Goal: Task Accomplishment & Management: Use online tool/utility

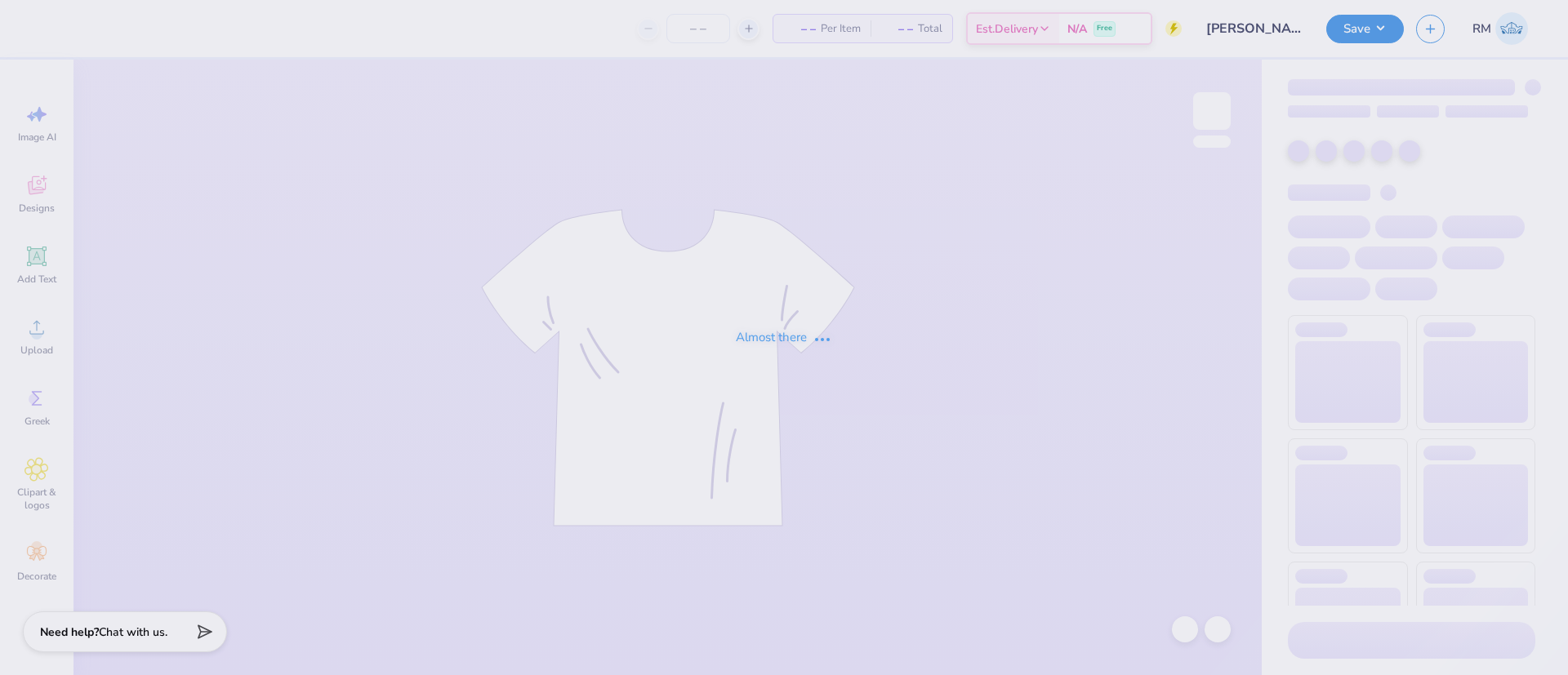
type input "24"
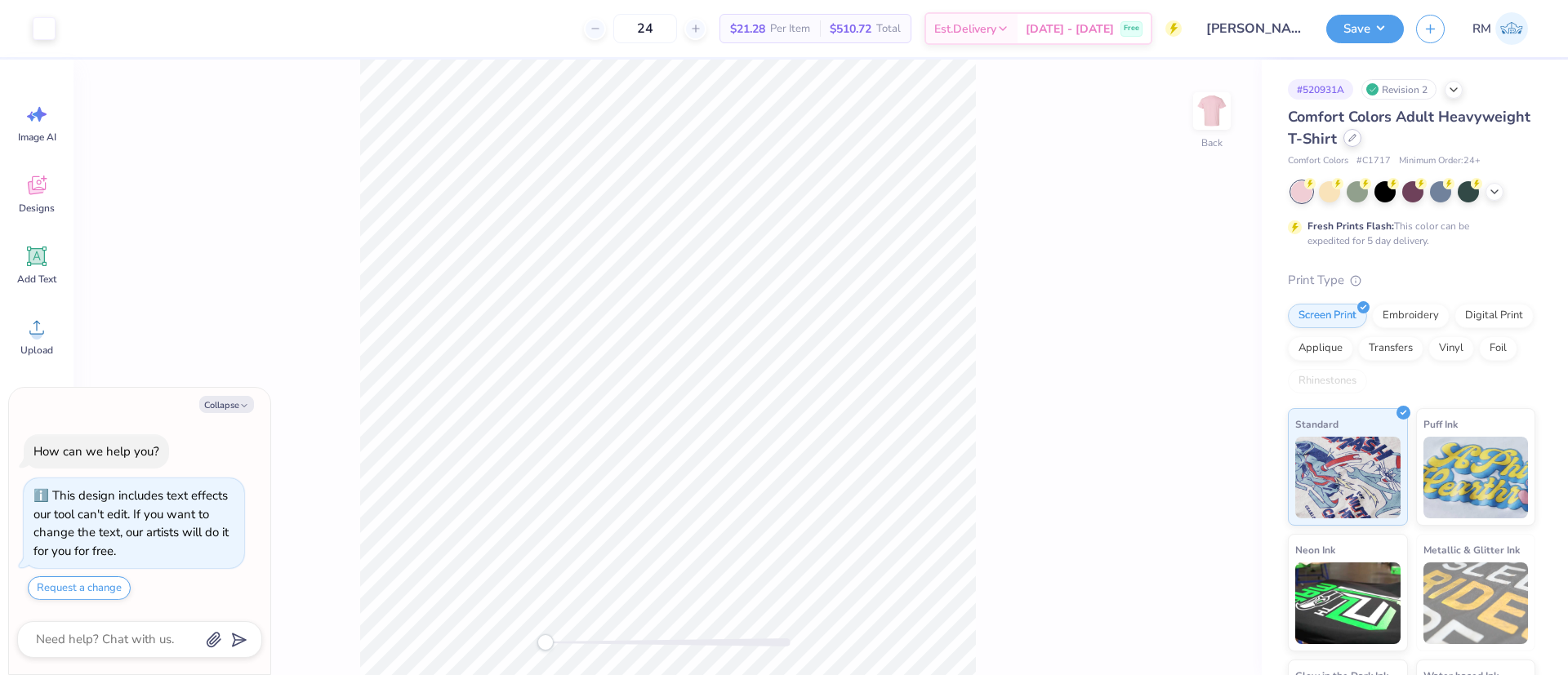
click at [1356, 141] on icon at bounding box center [1352, 138] width 8 height 8
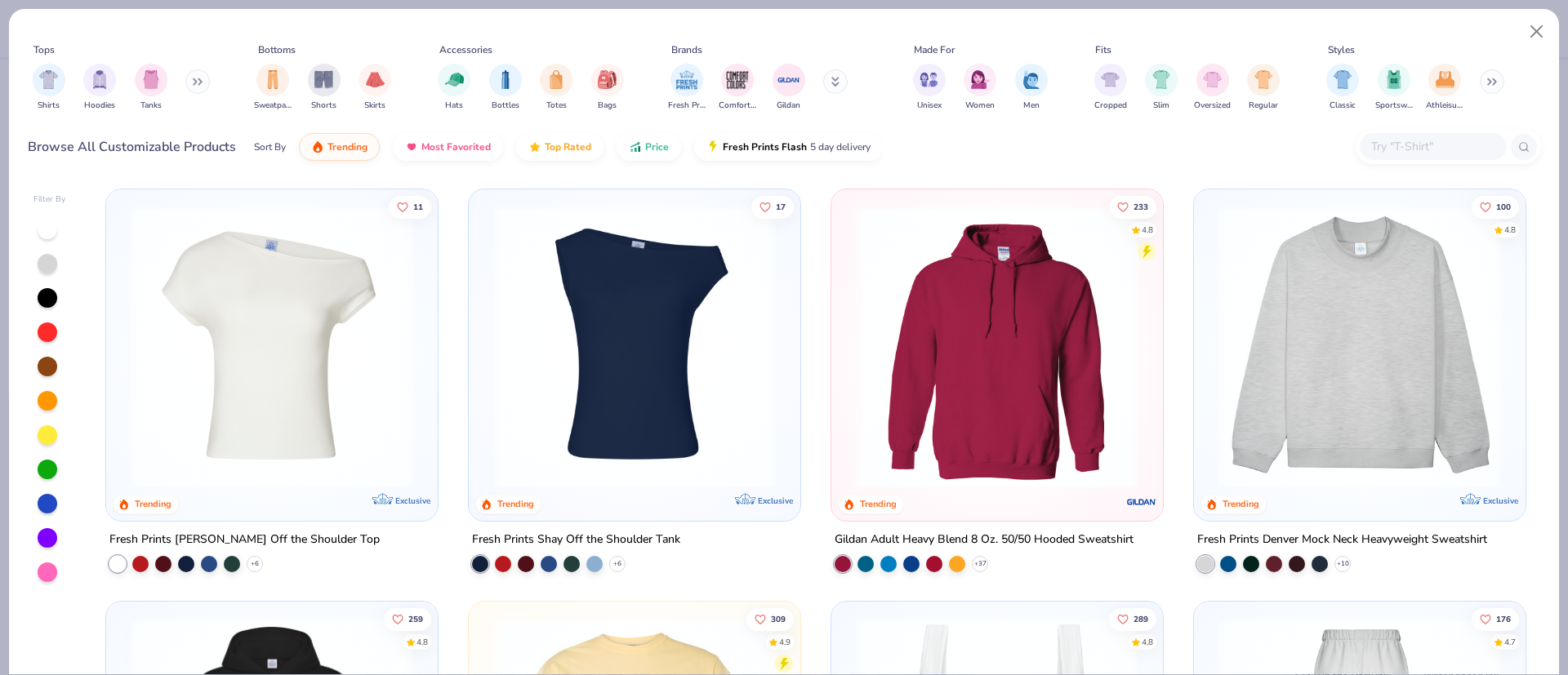
type textarea "x"
click at [1388, 139] on input "text" at bounding box center [1432, 147] width 126 height 19
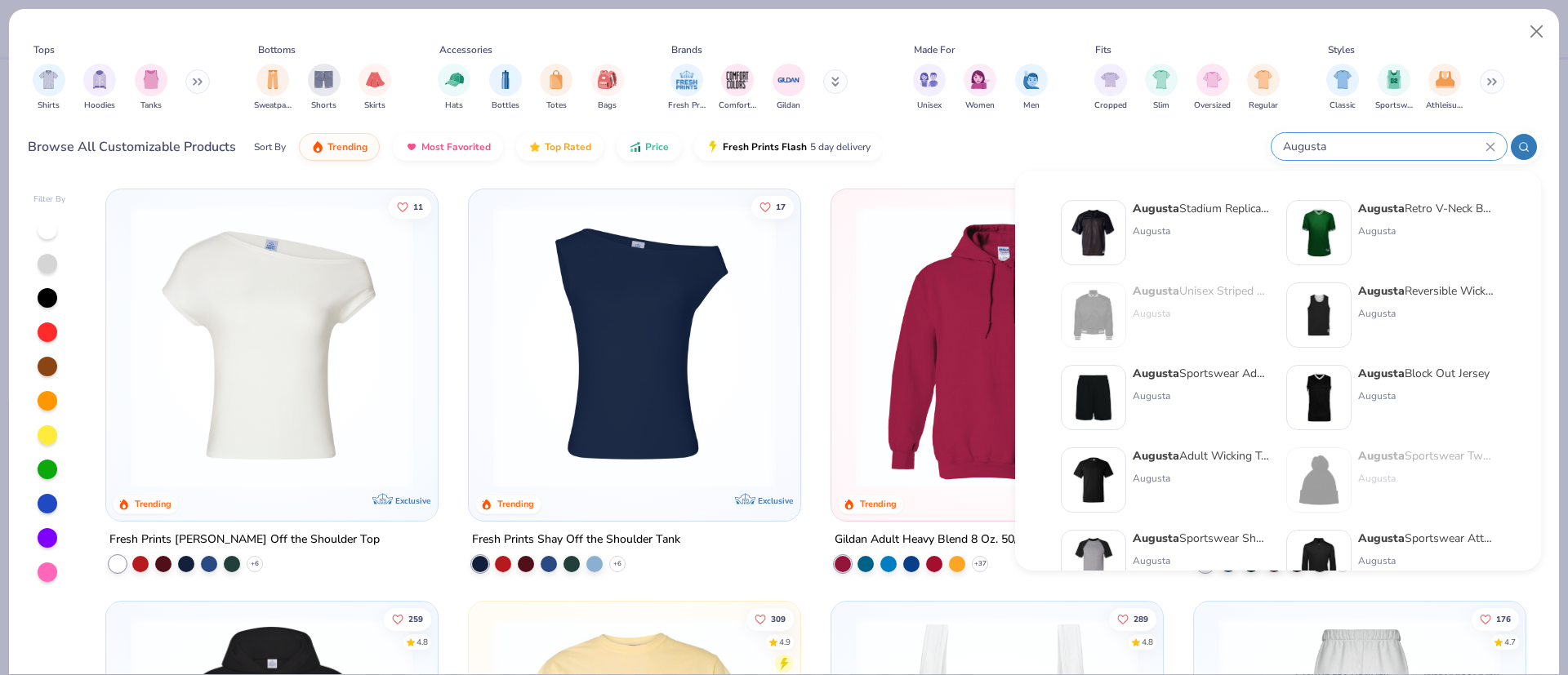
type input "Augusta"
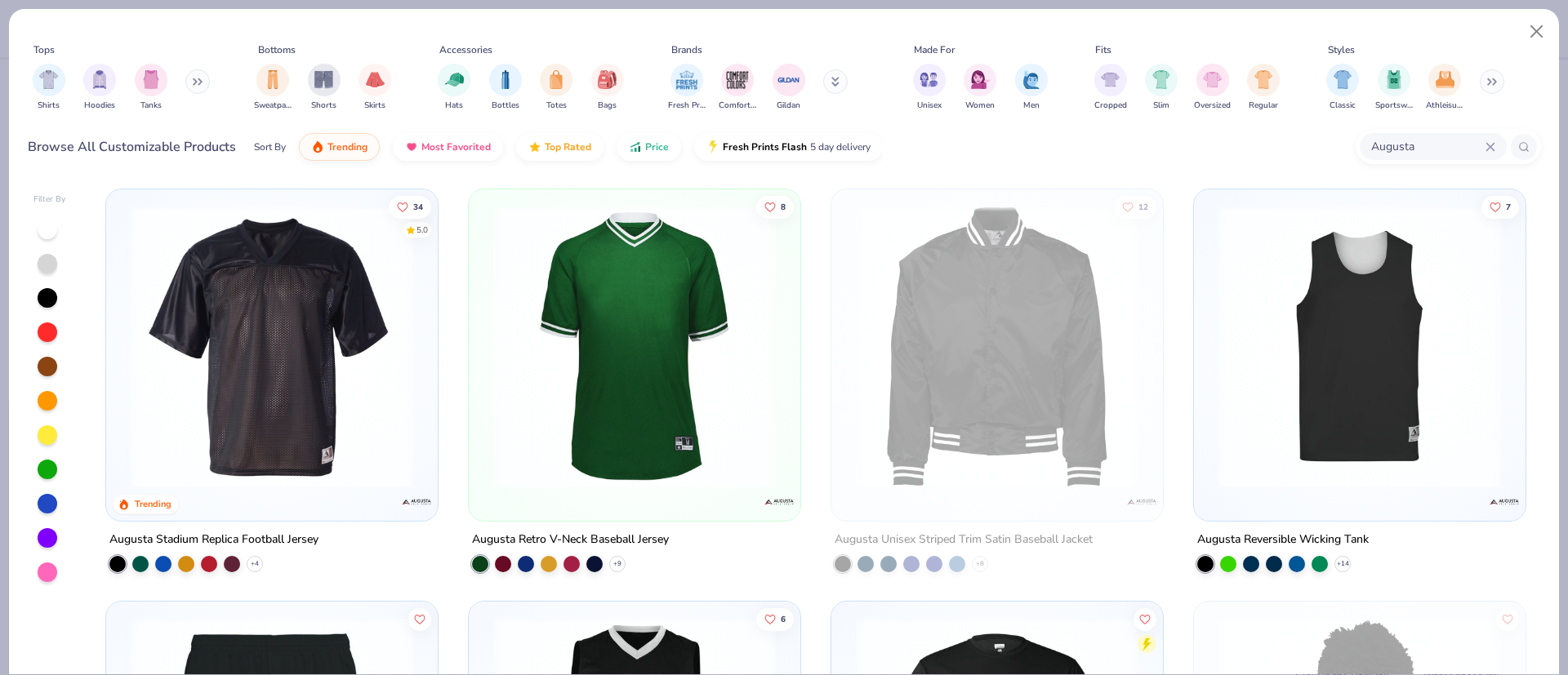
click at [192, 380] on img at bounding box center [271, 346] width 299 height 282
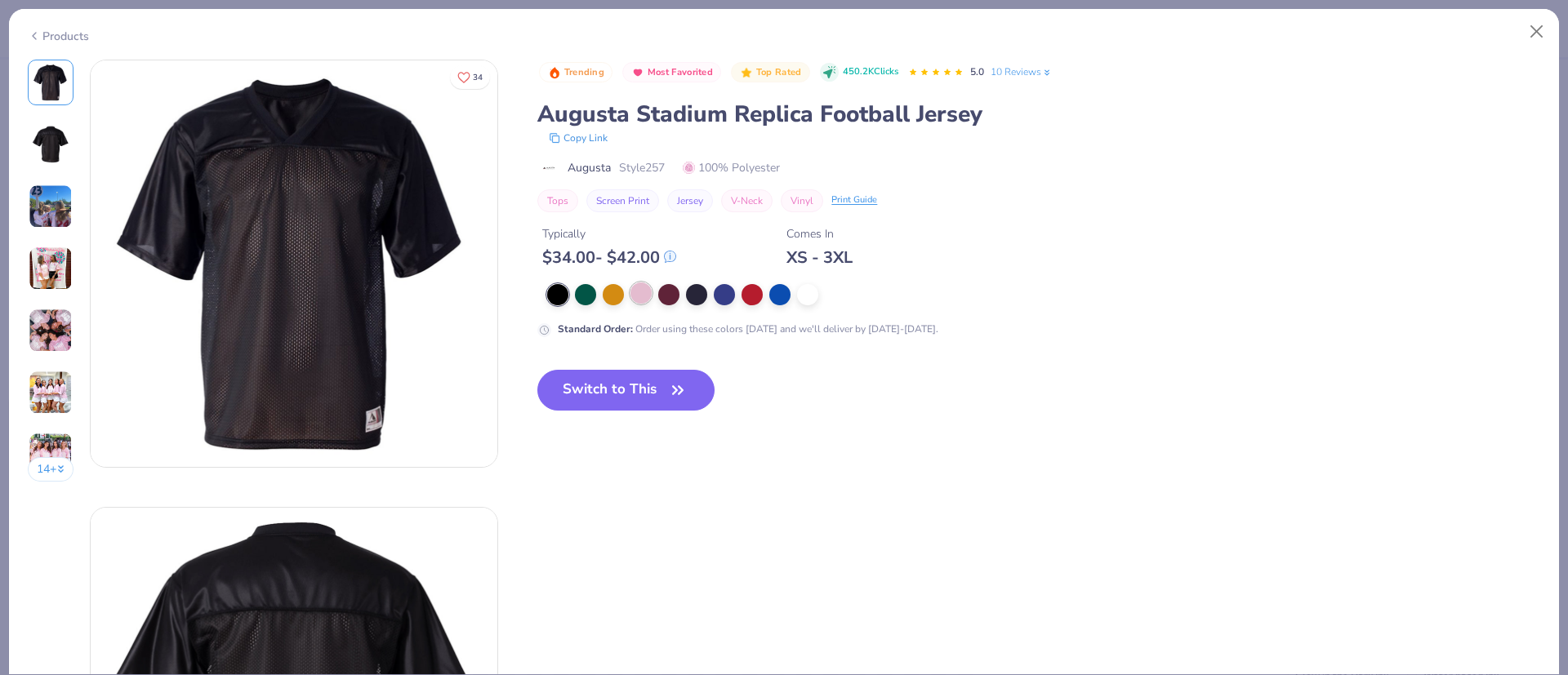
click at [644, 297] on div at bounding box center [641, 292] width 21 height 21
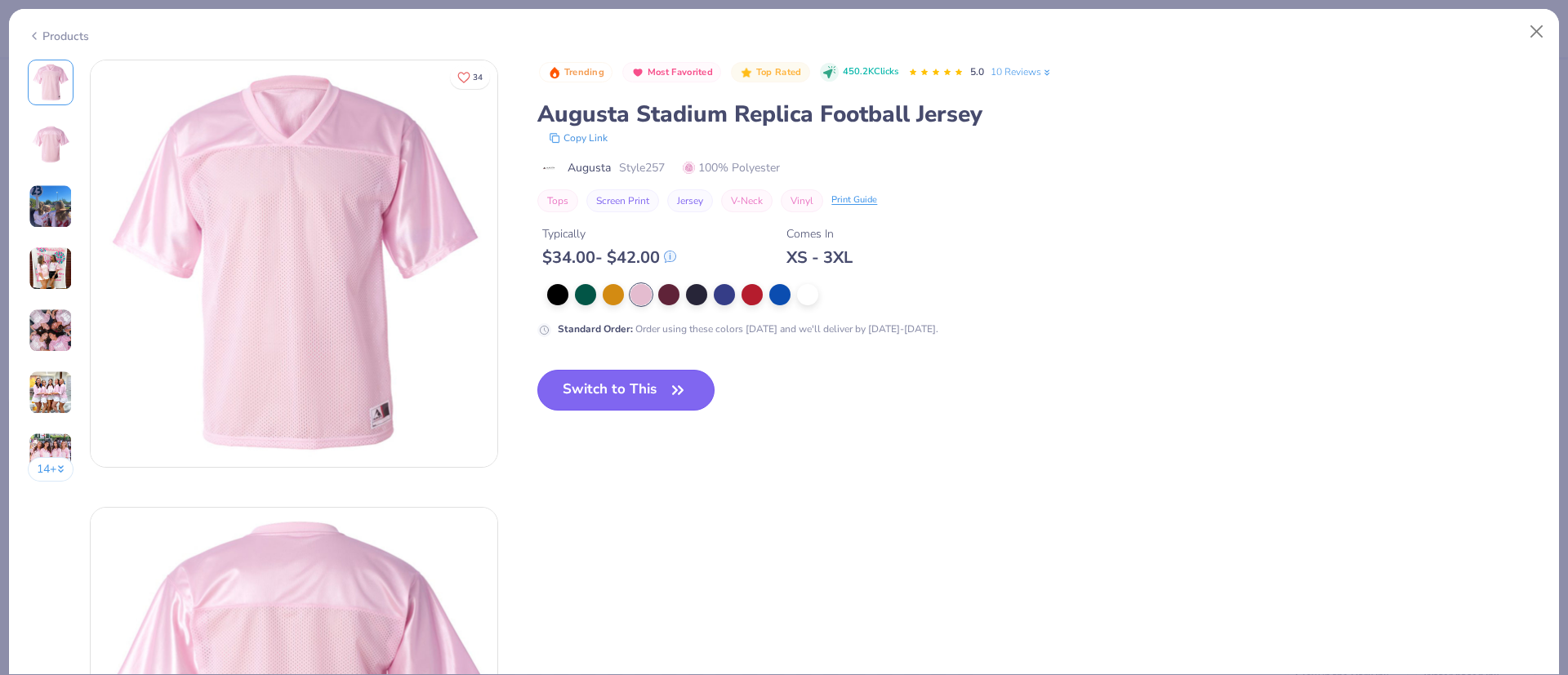
click at [611, 389] on button "Switch to This" at bounding box center [626, 390] width 177 height 40
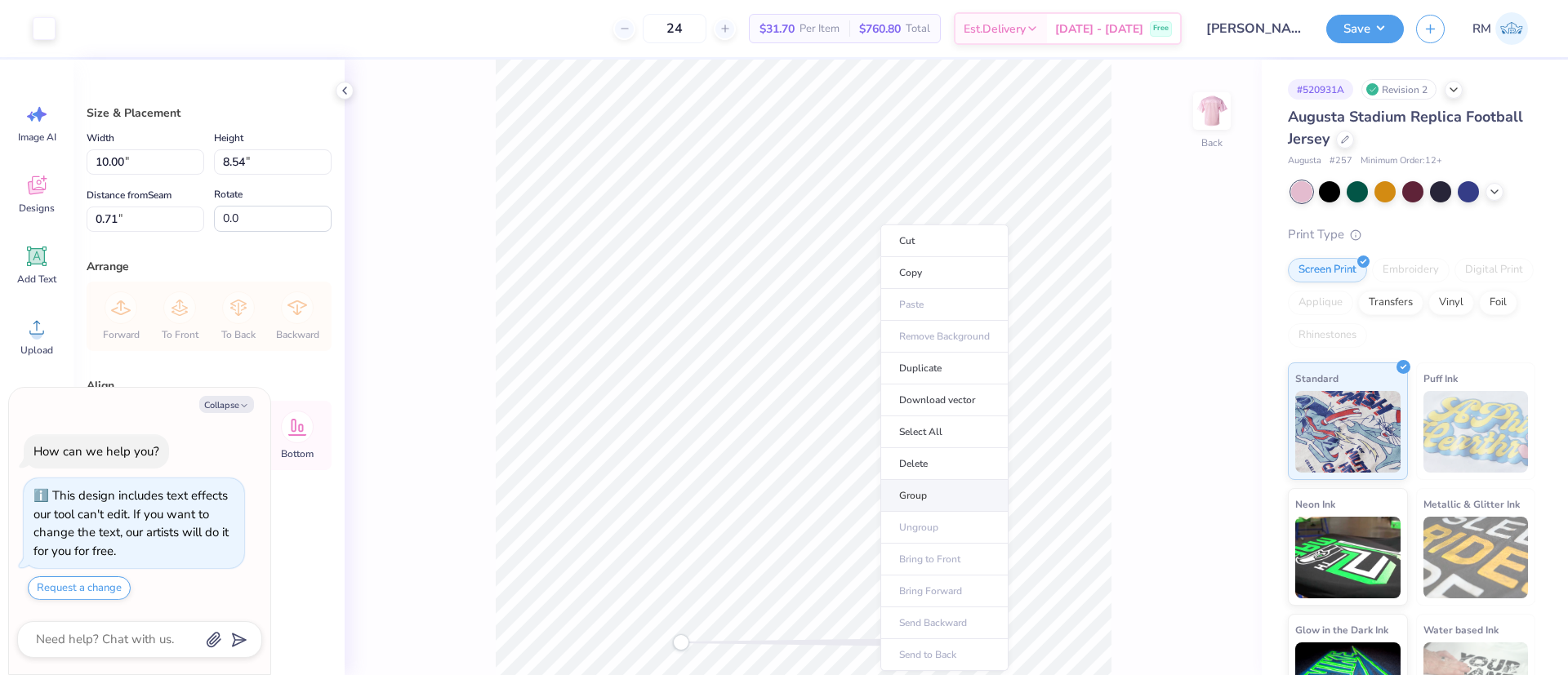
click at [938, 486] on li "Group" at bounding box center [944, 496] width 128 height 32
type textarea "x"
click at [179, 217] on input "0.71" at bounding box center [145, 219] width 117 height 25
click at [178, 217] on input "0.71" at bounding box center [145, 219] width 117 height 25
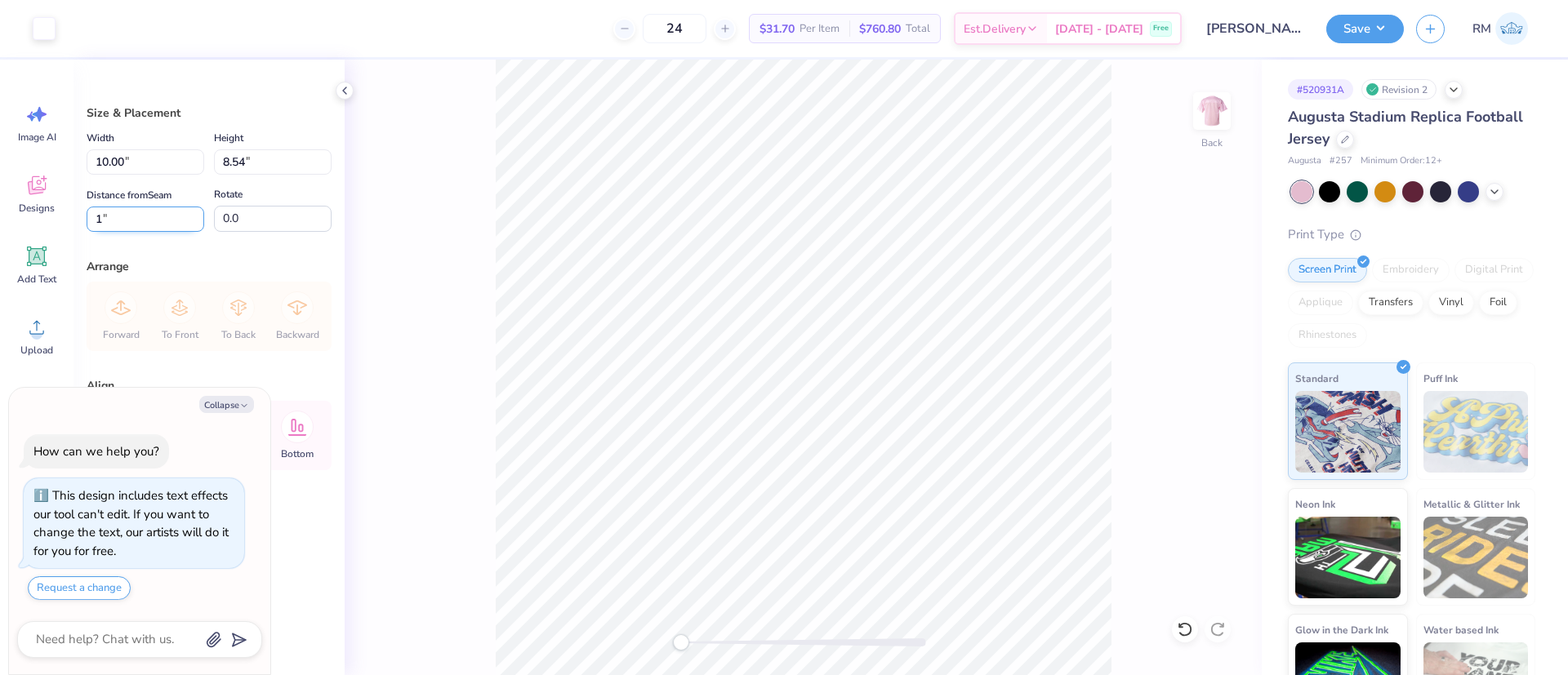
type input "1"
click at [1376, 28] on button "Save" at bounding box center [1365, 27] width 78 height 29
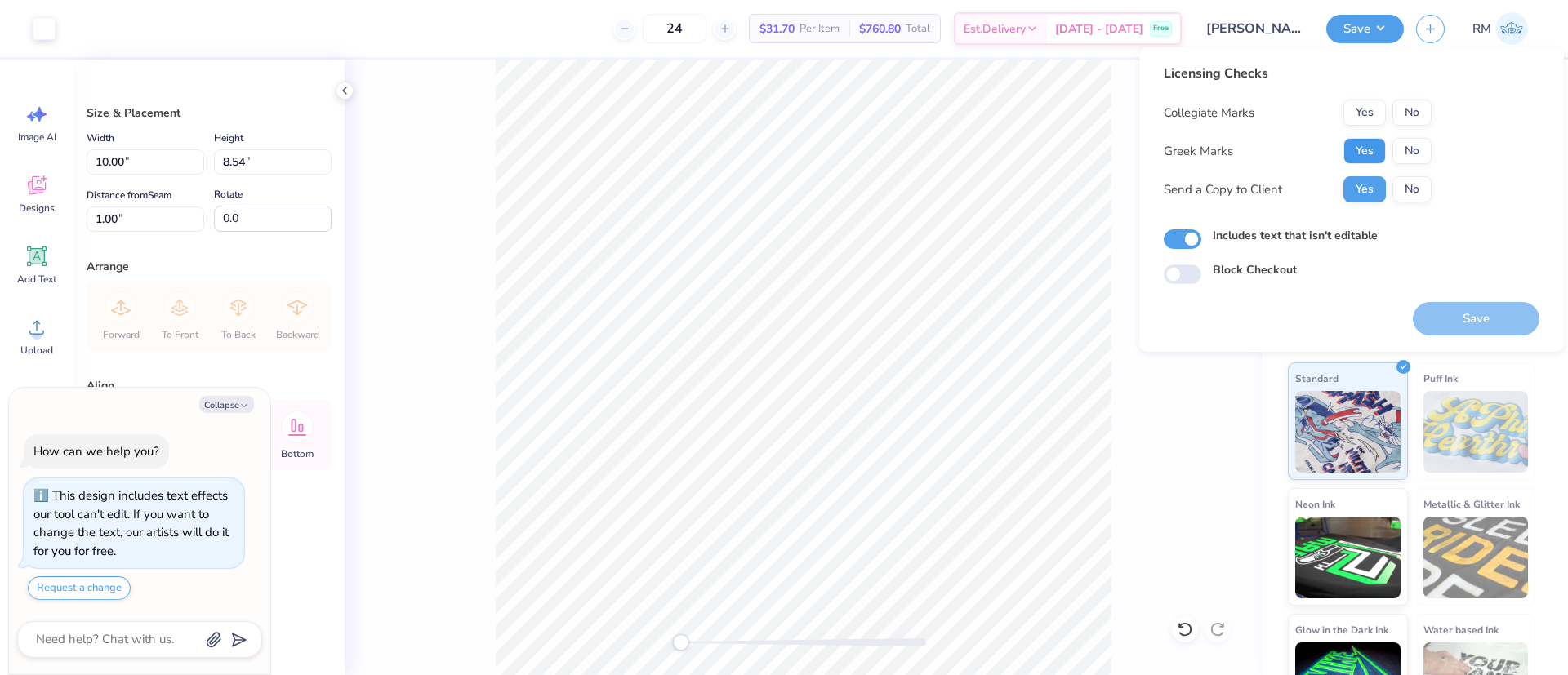
click at [1372, 151] on button "Yes" at bounding box center [1365, 151] width 42 height 26
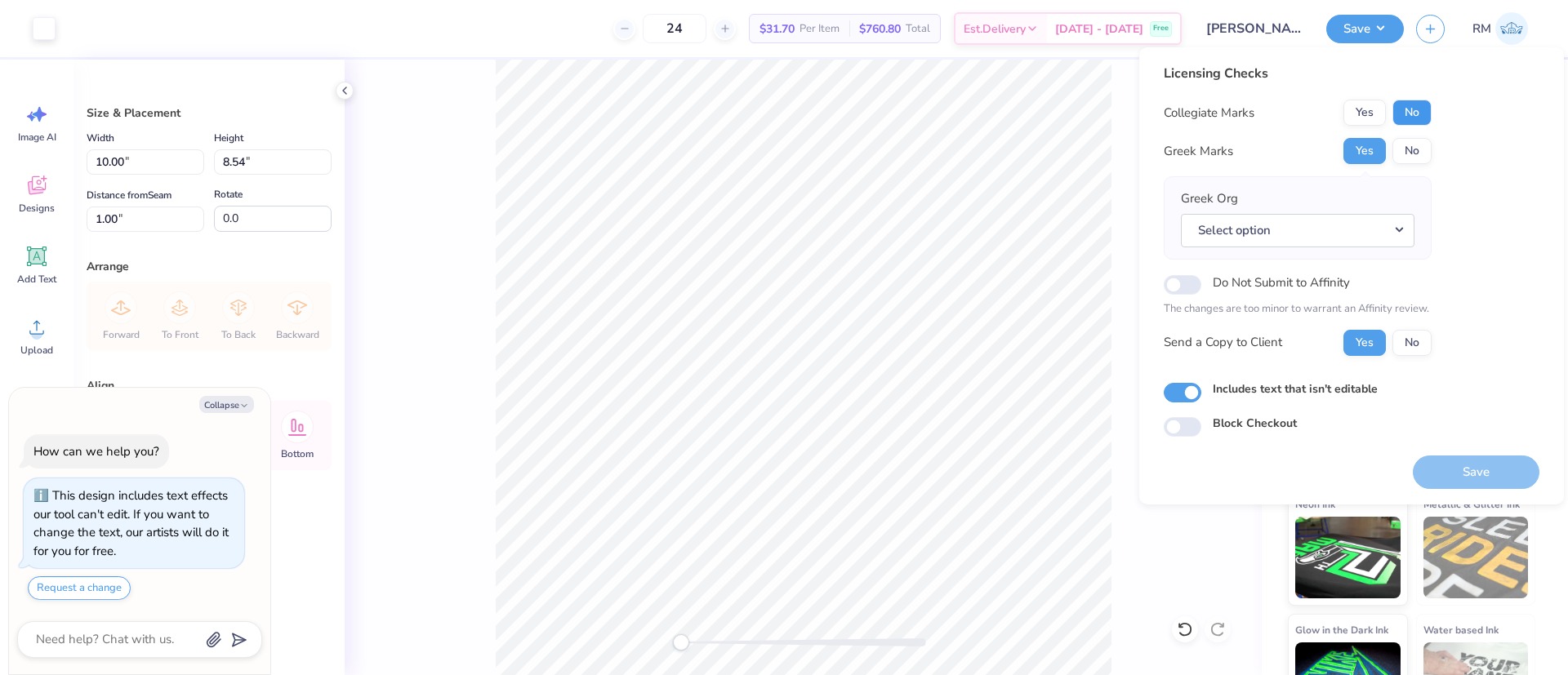
click at [1404, 108] on button "No" at bounding box center [1412, 112] width 39 height 26
click at [1321, 227] on button "Select option" at bounding box center [1297, 231] width 234 height 34
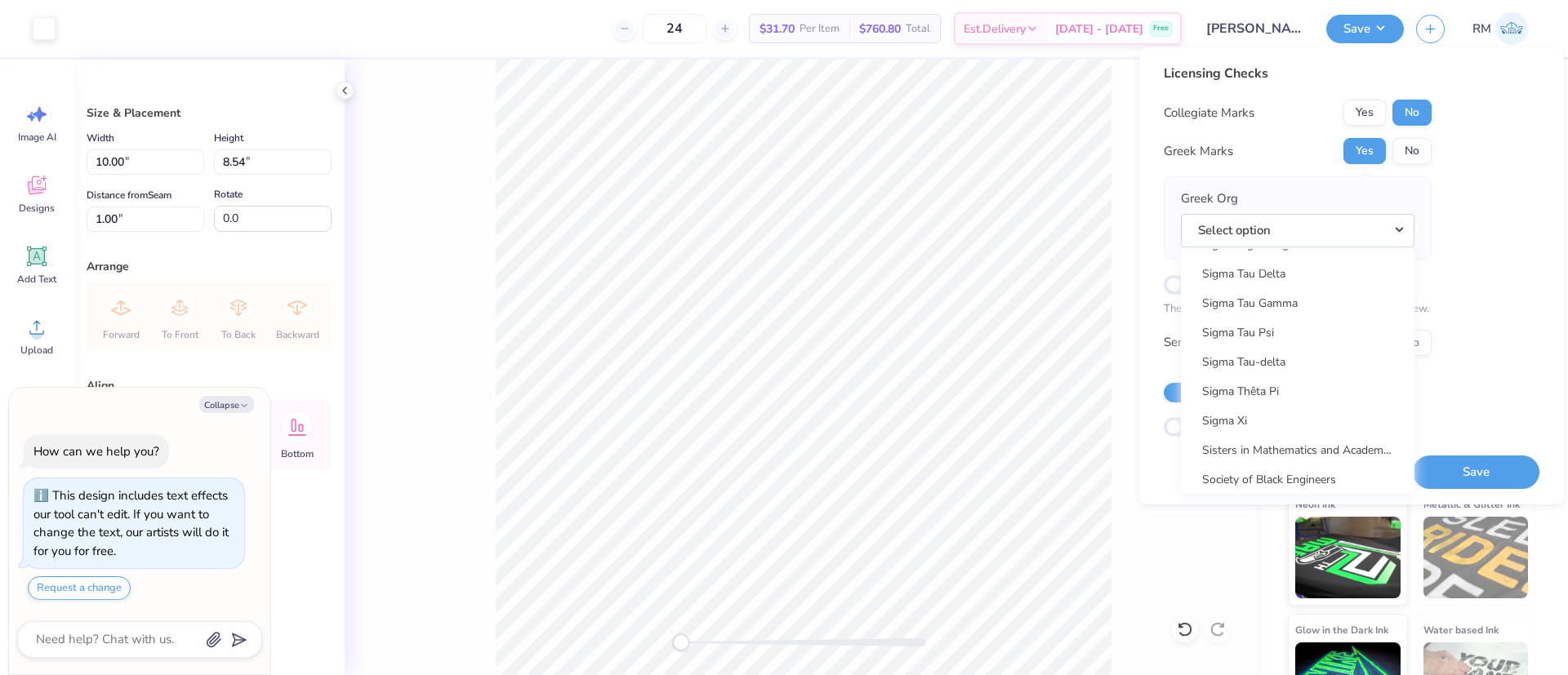
scroll to position [12814, 0]
click at [1321, 353] on link "Zeta Tau Alpha" at bounding box center [1298, 356] width 221 height 27
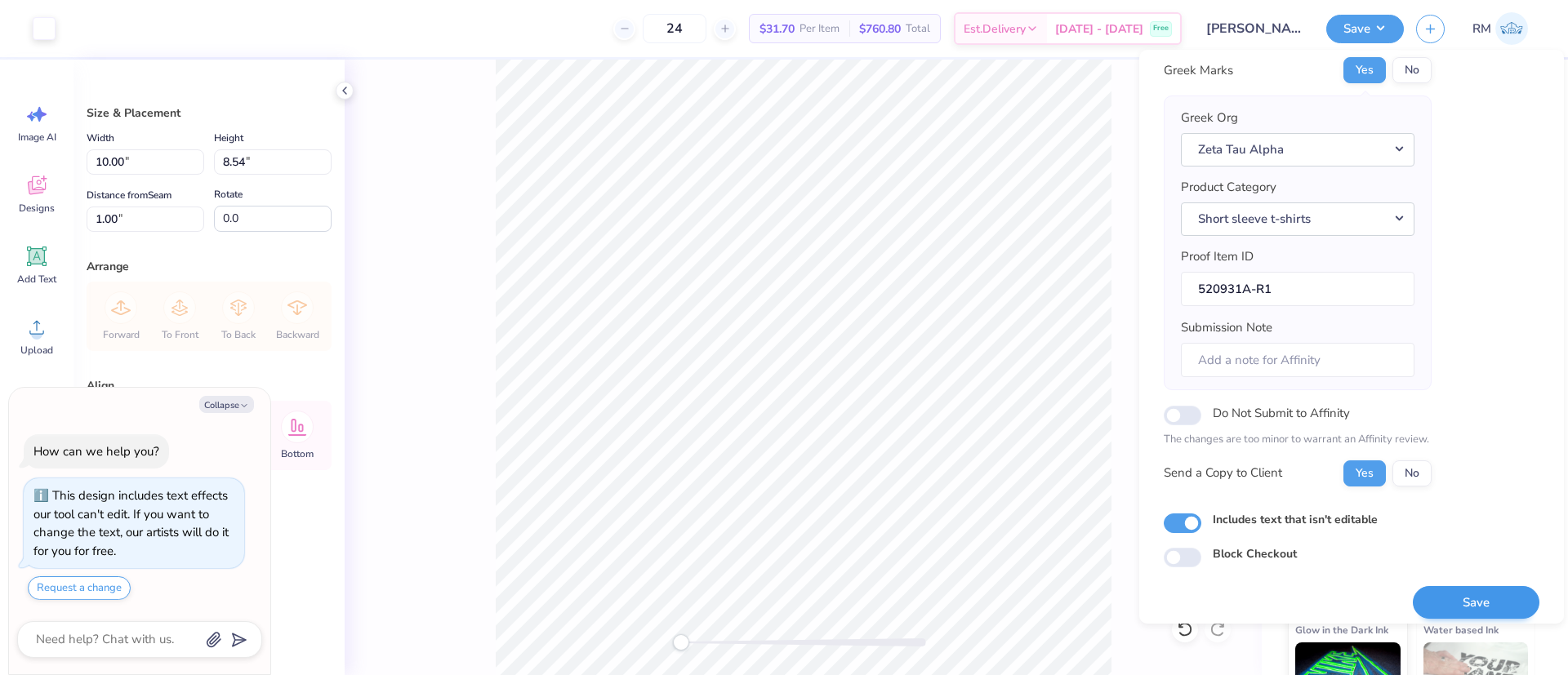
scroll to position [94, 0]
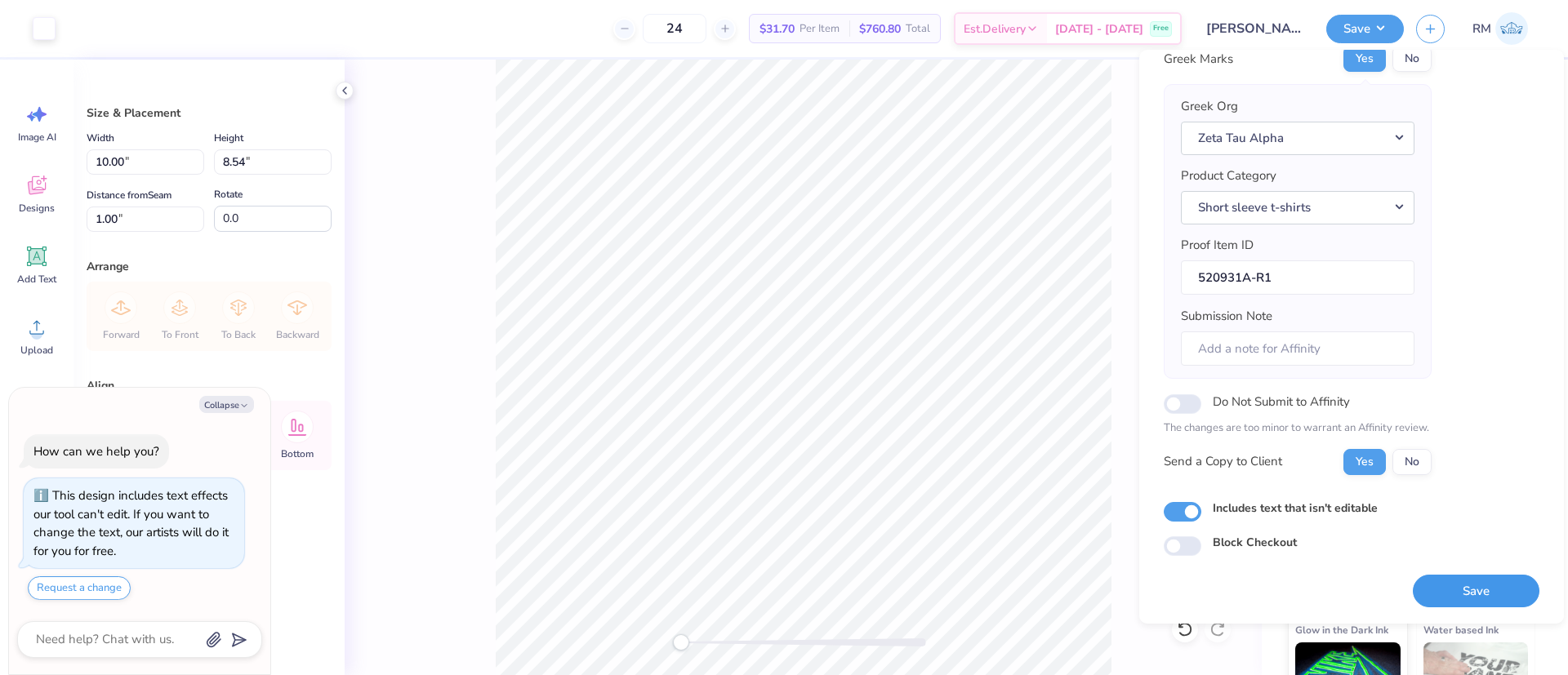
click at [1453, 582] on button "Save" at bounding box center [1476, 592] width 126 height 34
type textarea "x"
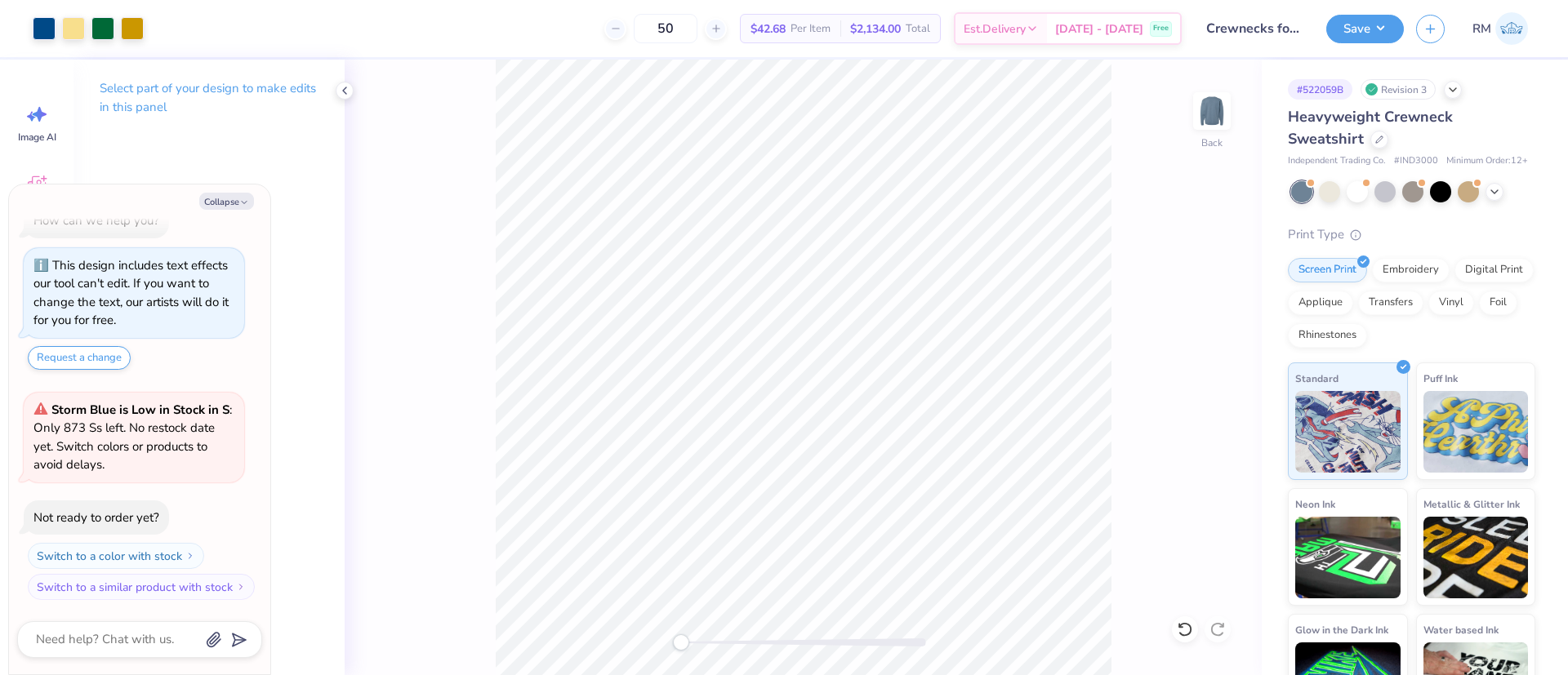
click at [1145, 481] on div "Back" at bounding box center [803, 367] width 917 height 615
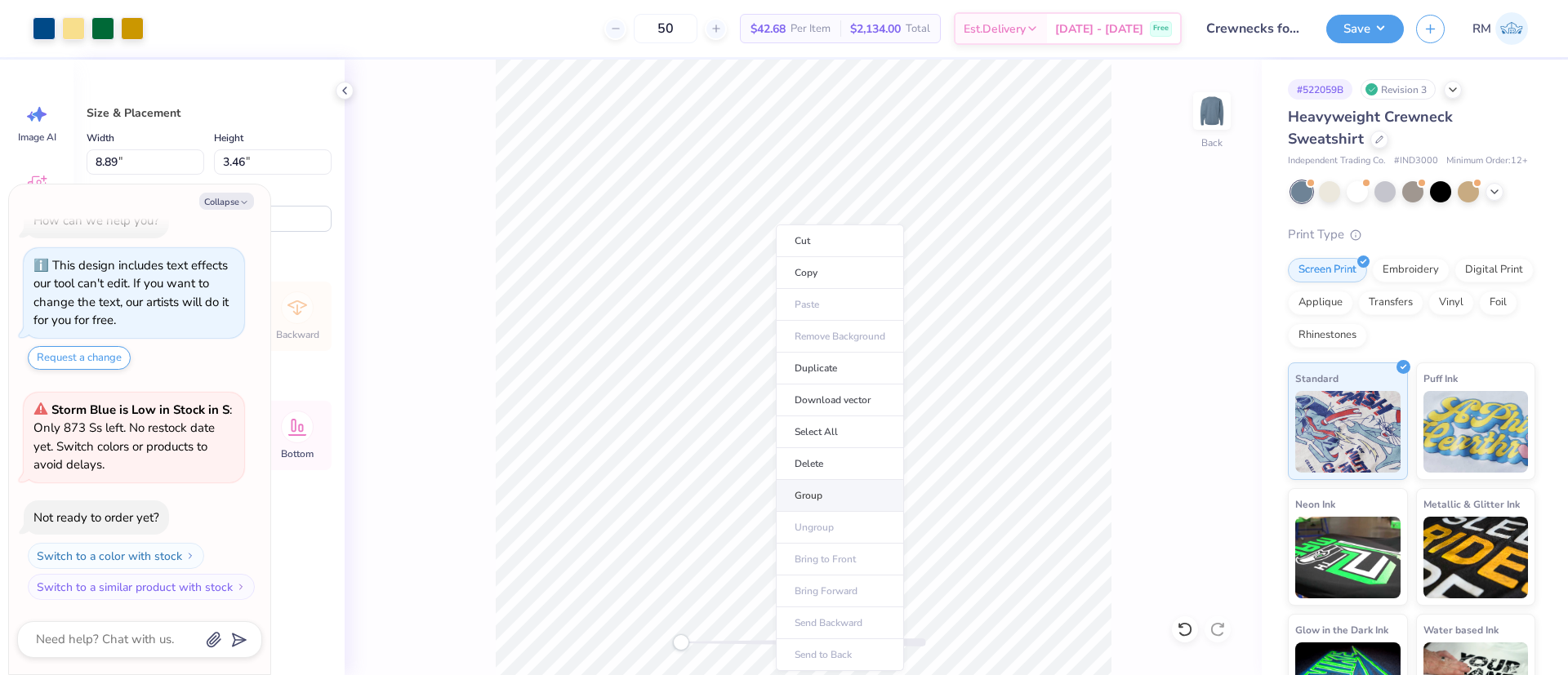
click at [840, 496] on li "Group" at bounding box center [840, 496] width 128 height 32
click at [248, 202] on icon "button" at bounding box center [244, 202] width 10 height 10
type textarea "x"
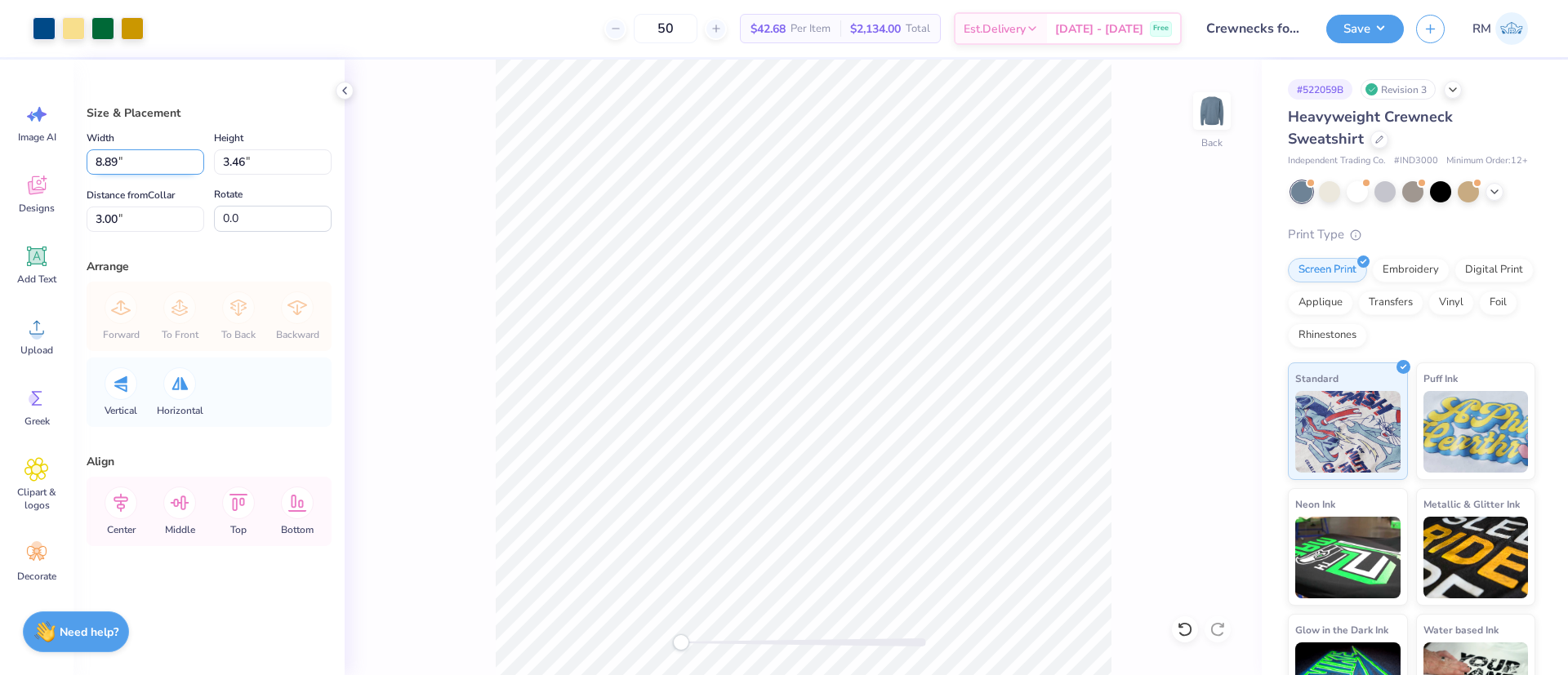
click at [159, 156] on input "8.89" at bounding box center [145, 162] width 117 height 25
drag, startPoint x: 160, startPoint y: 156, endPoint x: 10, endPoint y: 132, distance: 151.9
click at [10, 131] on div "Art colors 50 $42.68 Per Item $2,134.00 Total Est. Delivery [DATE] - [DATE] Fre…" at bounding box center [784, 337] width 1568 height 675
type input "9.00"
type input "3.50"
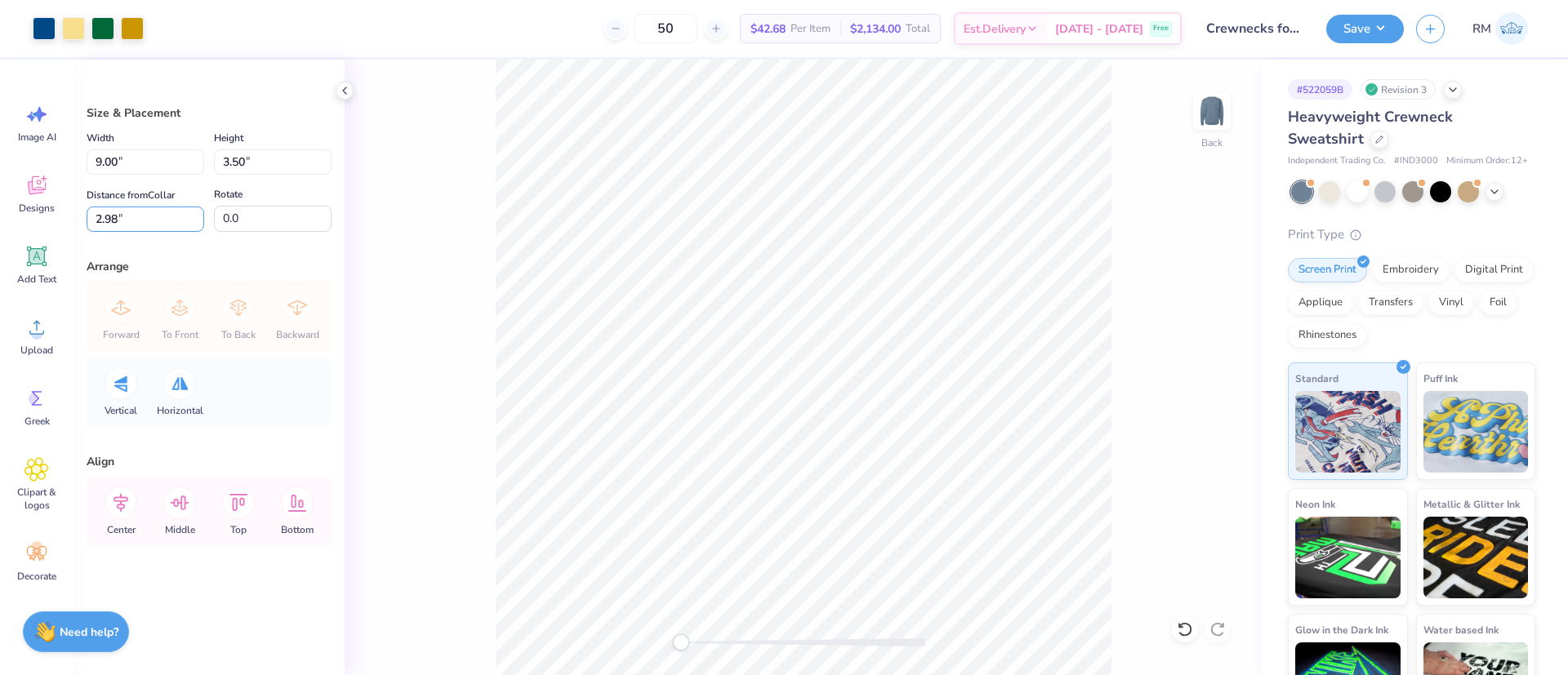
drag, startPoint x: 130, startPoint y: 222, endPoint x: 0, endPoint y: 244, distance: 131.8
click at [0, 244] on div "Art colors 50 $42.68 Per Item $2,134.00 Total Est. Delivery [DATE] - [DATE] Fre…" at bounding box center [784, 337] width 1568 height 675
type input "3"
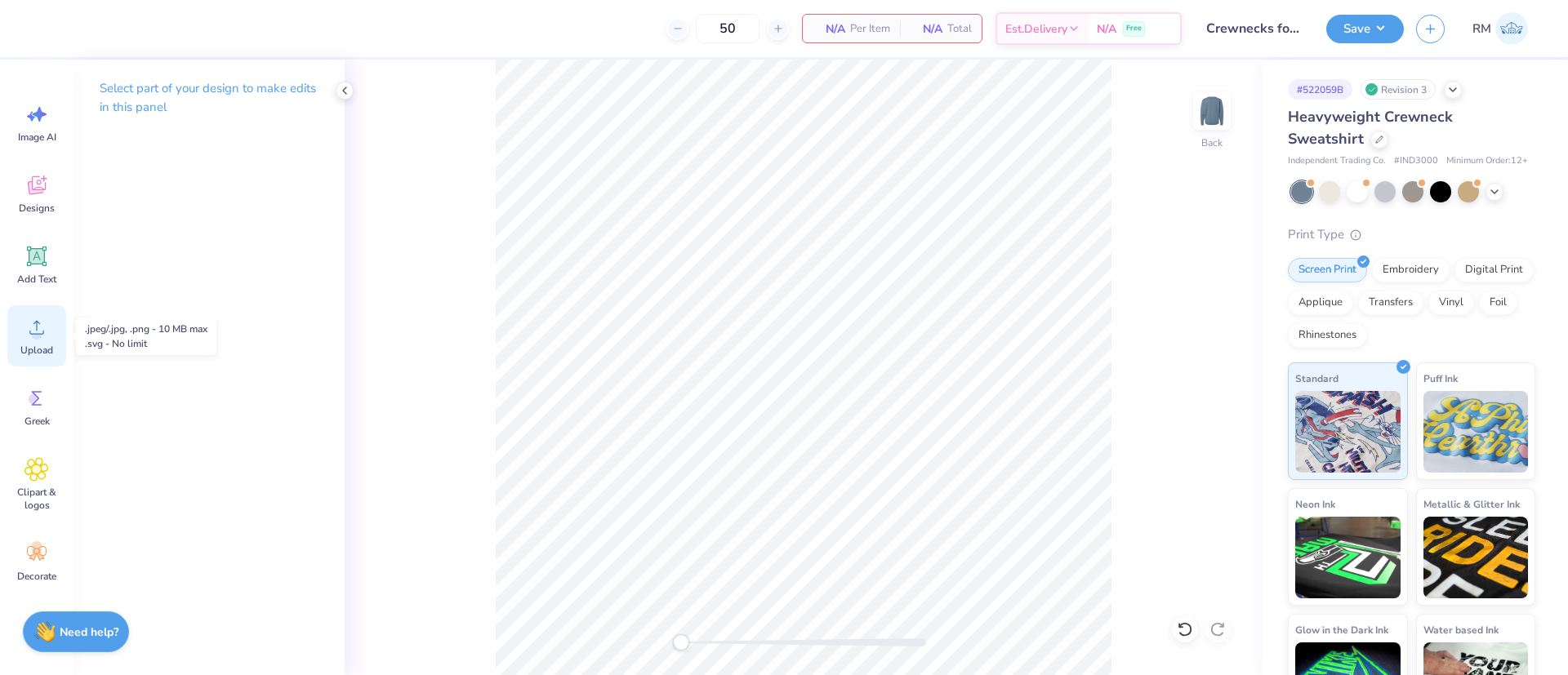
click at [25, 327] on icon at bounding box center [36, 327] width 24 height 24
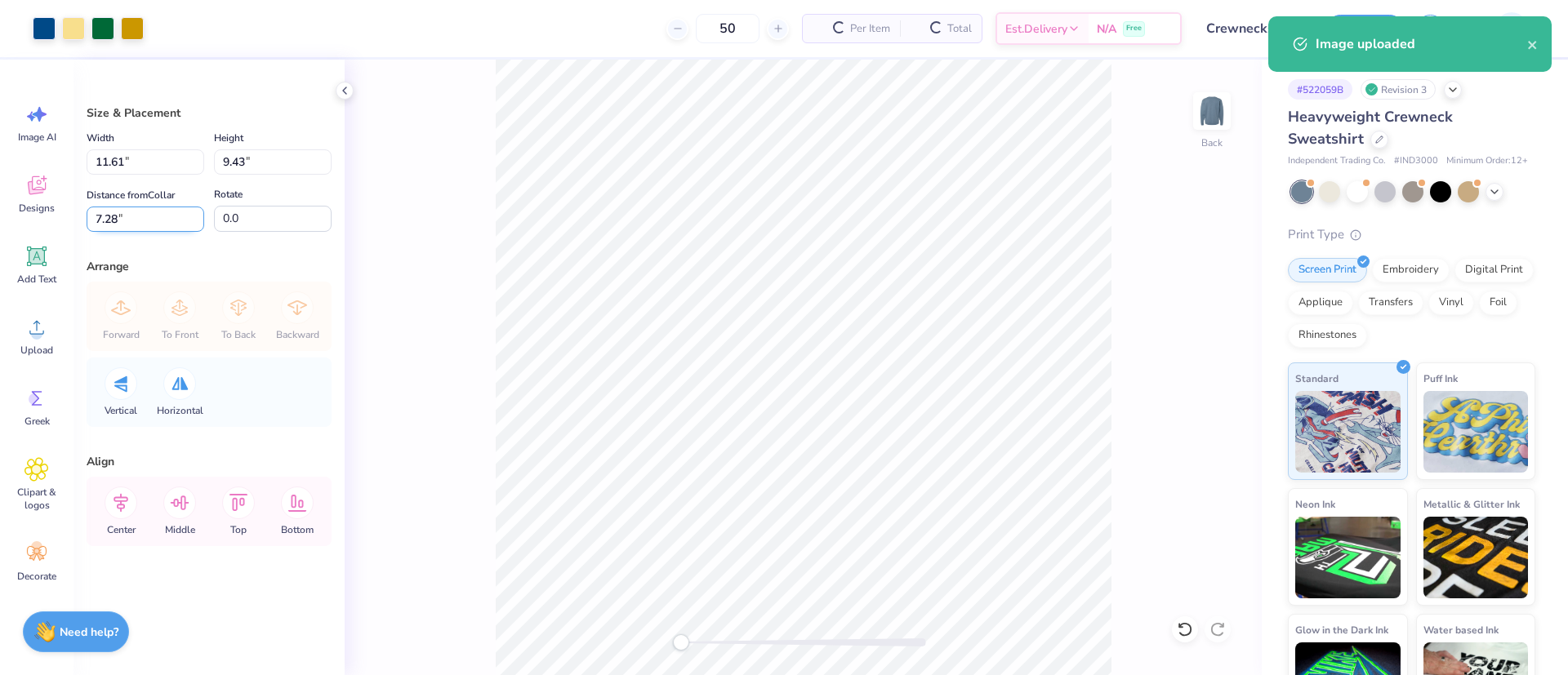
click at [136, 216] on input "7.28" at bounding box center [145, 219] width 117 height 25
click at [148, 160] on input "11.61" at bounding box center [145, 162] width 117 height 25
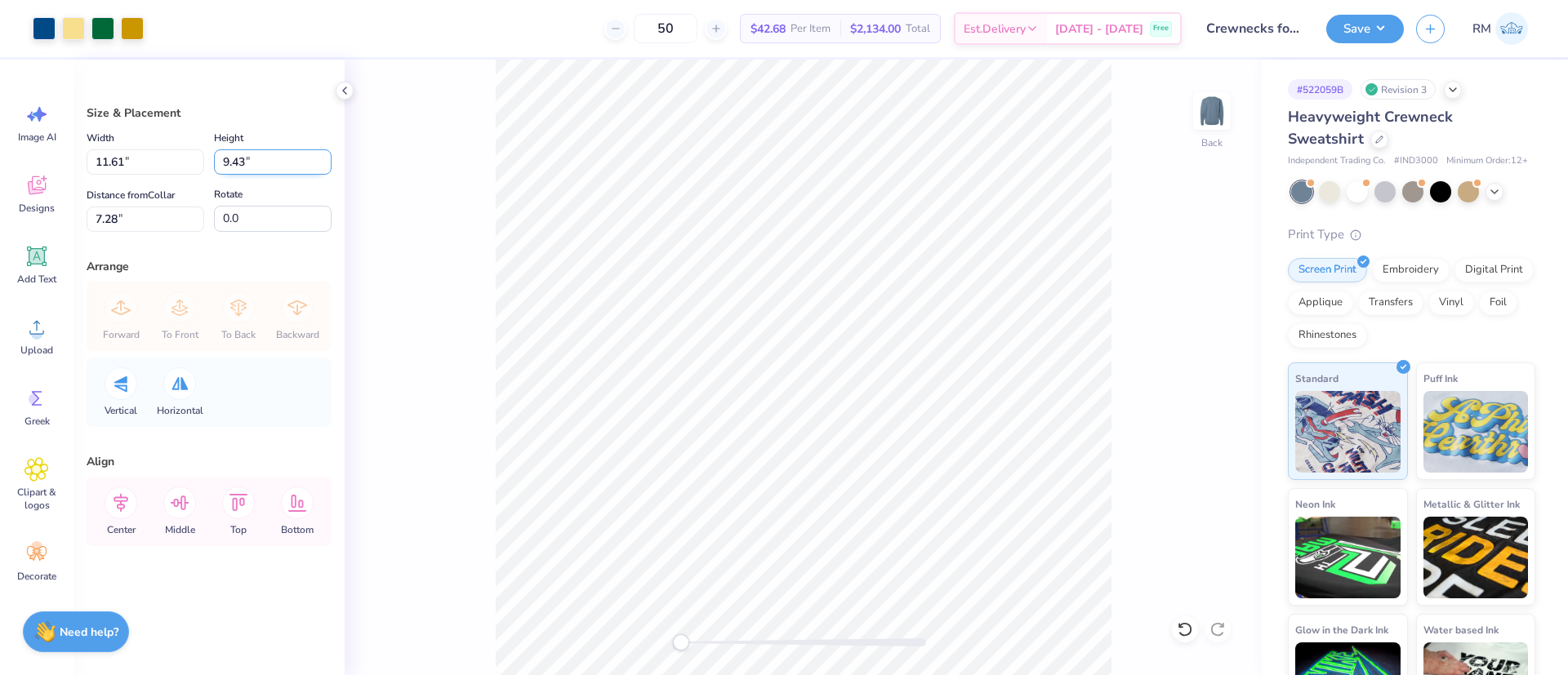
click at [237, 153] on input "9.43" at bounding box center [272, 162] width 117 height 25
click at [234, 155] on input "9.43" at bounding box center [272, 162] width 117 height 25
type input "4.00"
type input "4.92"
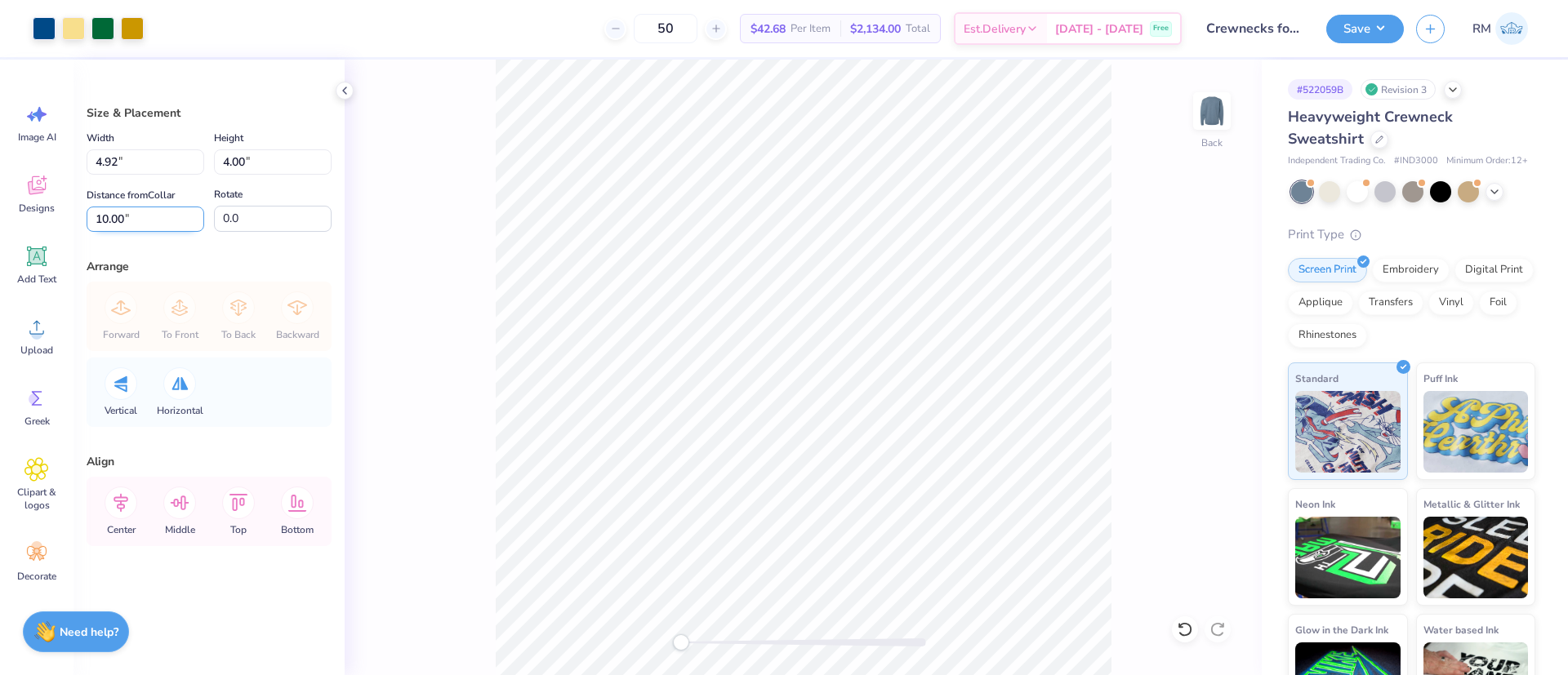
click at [140, 219] on input "10.00" at bounding box center [145, 219] width 117 height 25
type input "3"
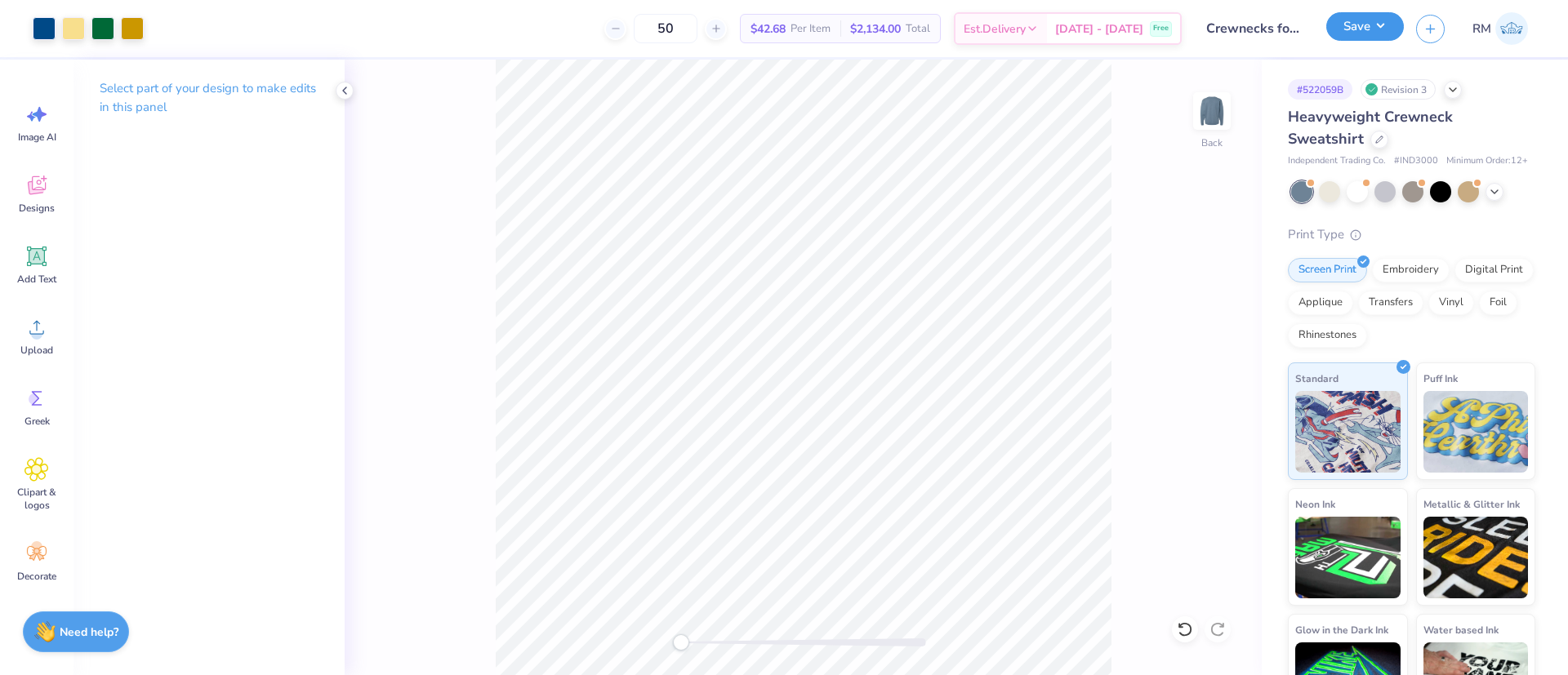
click at [1361, 35] on button "Save" at bounding box center [1365, 27] width 78 height 29
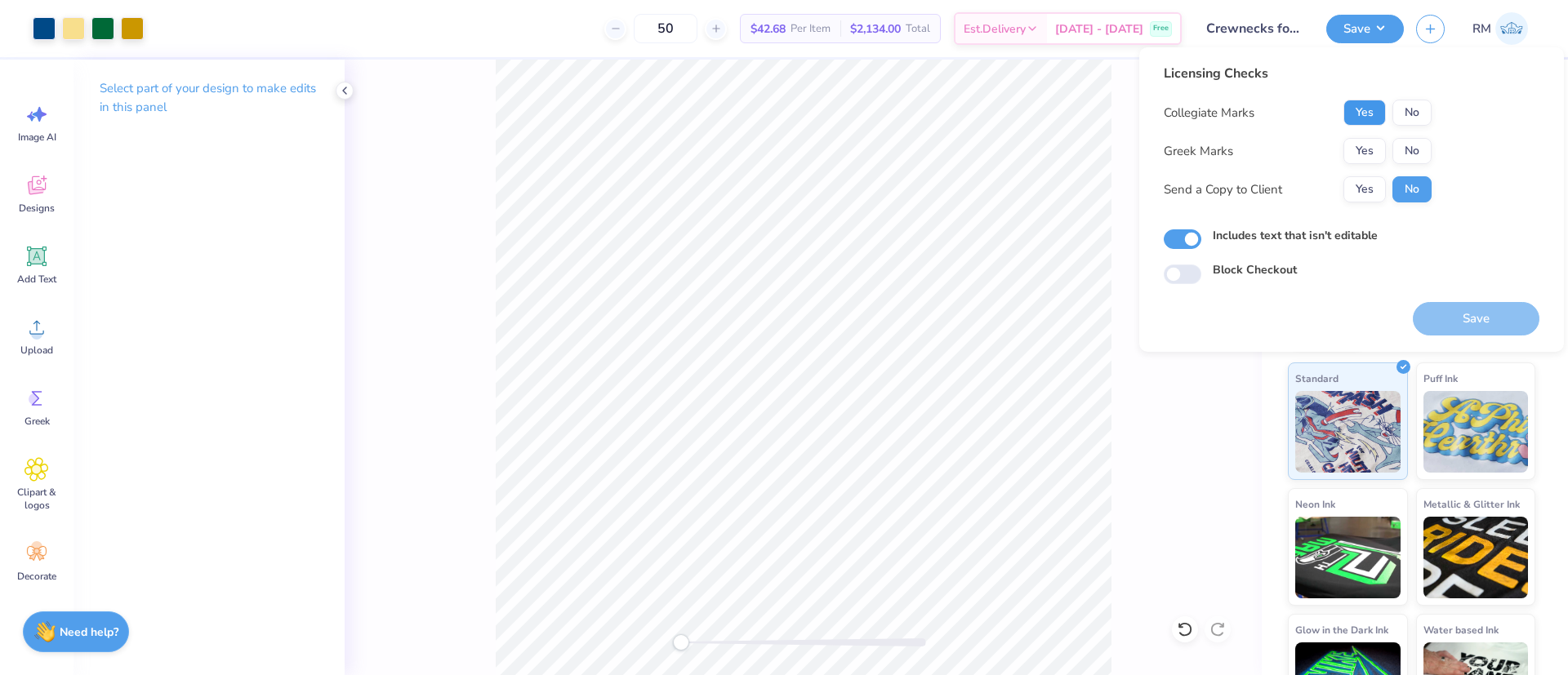
click at [1371, 116] on button "Yes" at bounding box center [1365, 112] width 42 height 26
click at [1422, 148] on button "No" at bounding box center [1412, 151] width 39 height 26
click at [1464, 314] on button "Save" at bounding box center [1476, 319] width 126 height 34
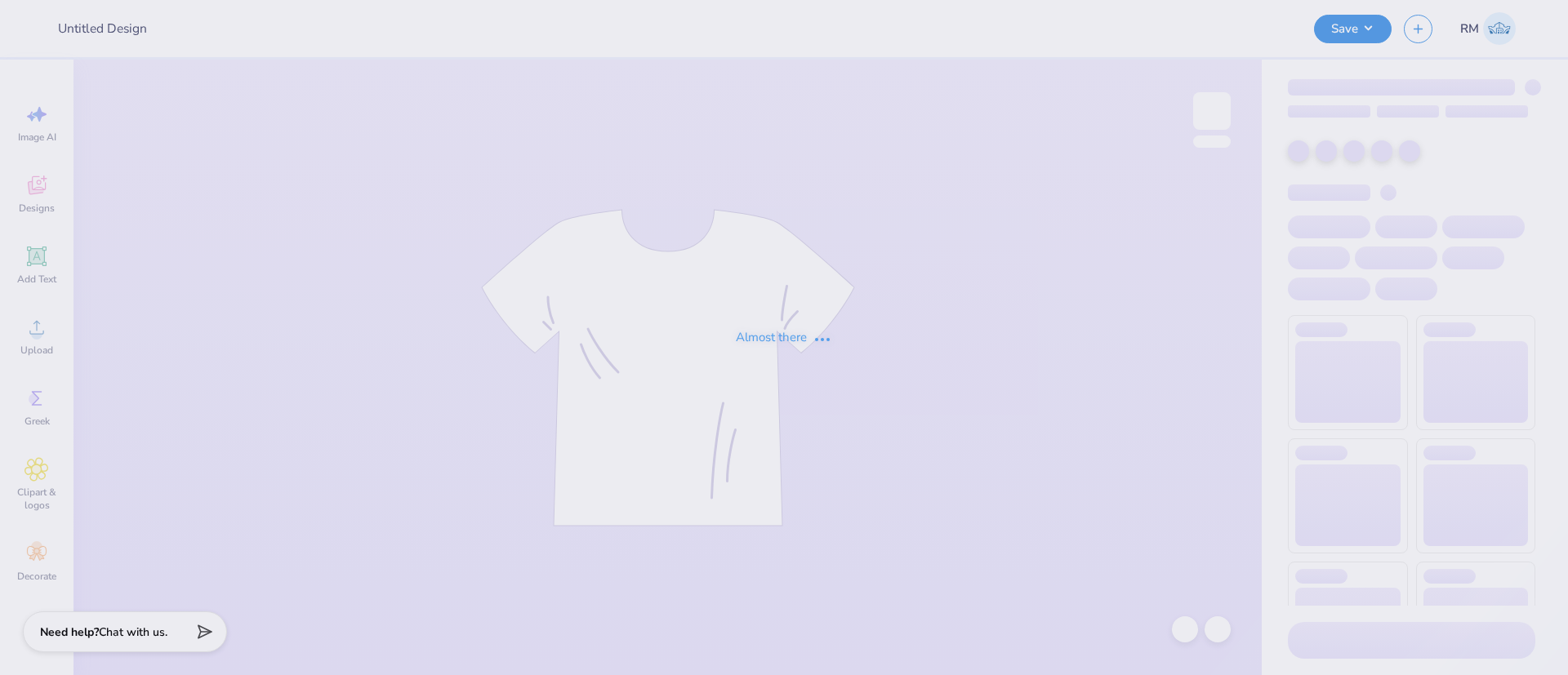
type input "Crewnecks for EPM"
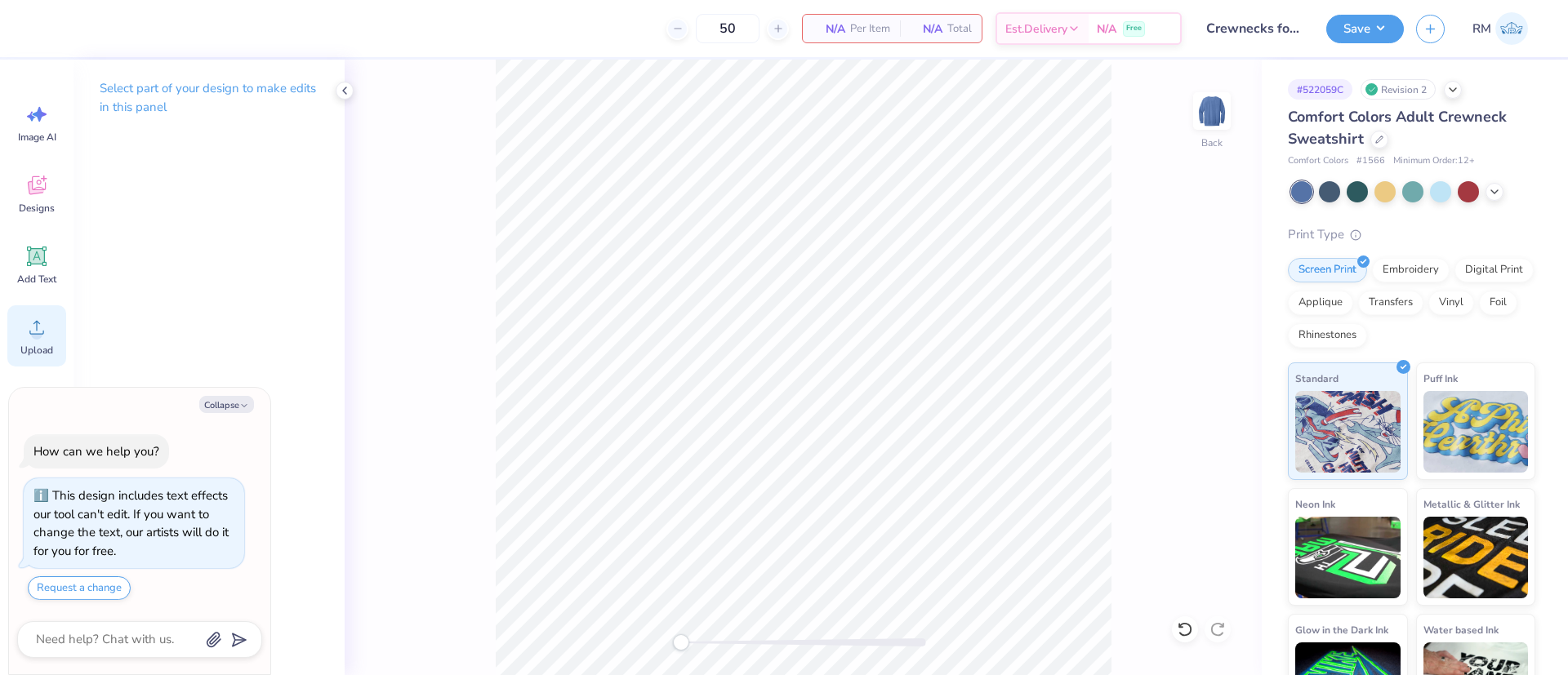
click at [32, 335] on circle at bounding box center [37, 334] width 12 height 12
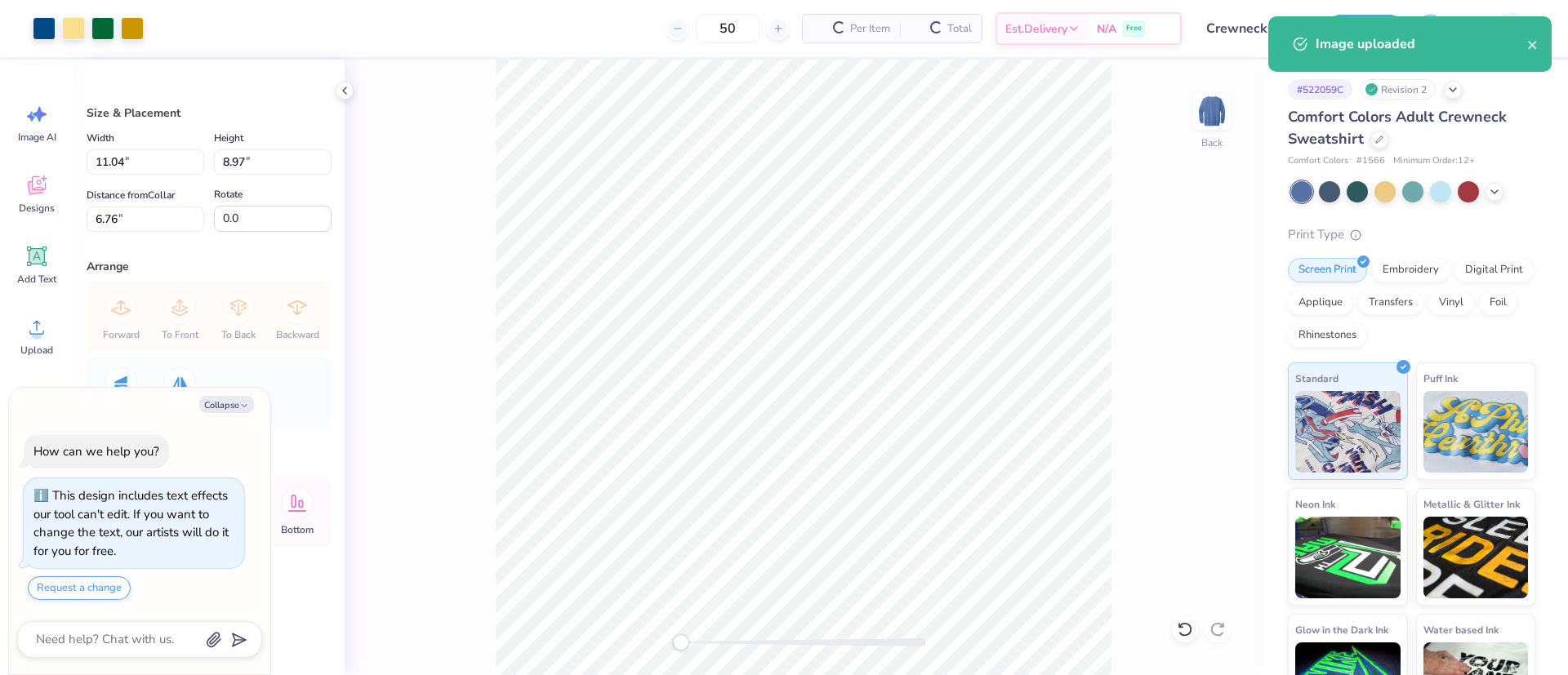
type textarea "x"
click at [272, 161] on input "8.97" at bounding box center [272, 162] width 117 height 25
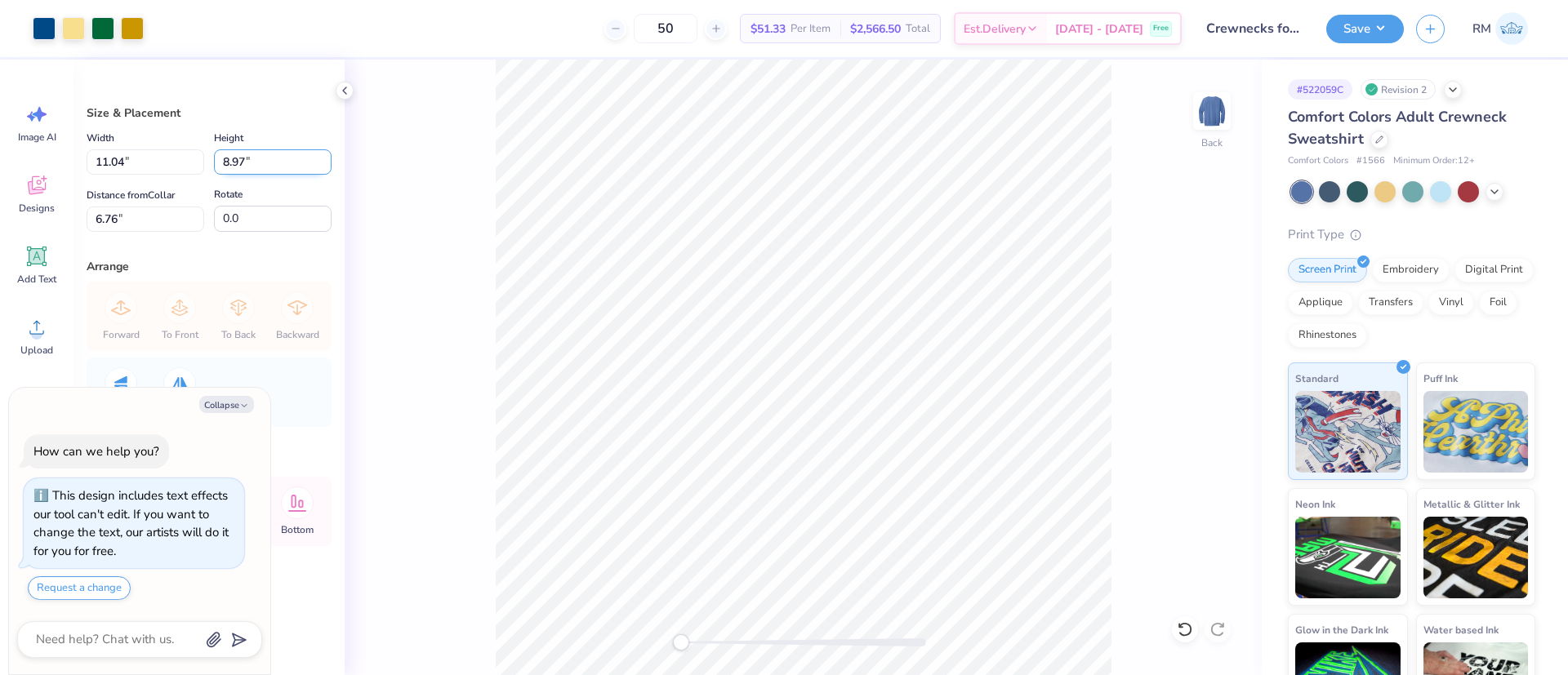
click at [262, 163] on input "8.97" at bounding box center [272, 162] width 117 height 25
drag, startPoint x: 277, startPoint y: 168, endPoint x: 99, endPoint y: 170, distance: 178.0
click at [99, 170] on div "Width 11.04 11.04 " Height 8.97 8.97 "" at bounding box center [209, 151] width 245 height 46
type input "4"
type textarea "x"
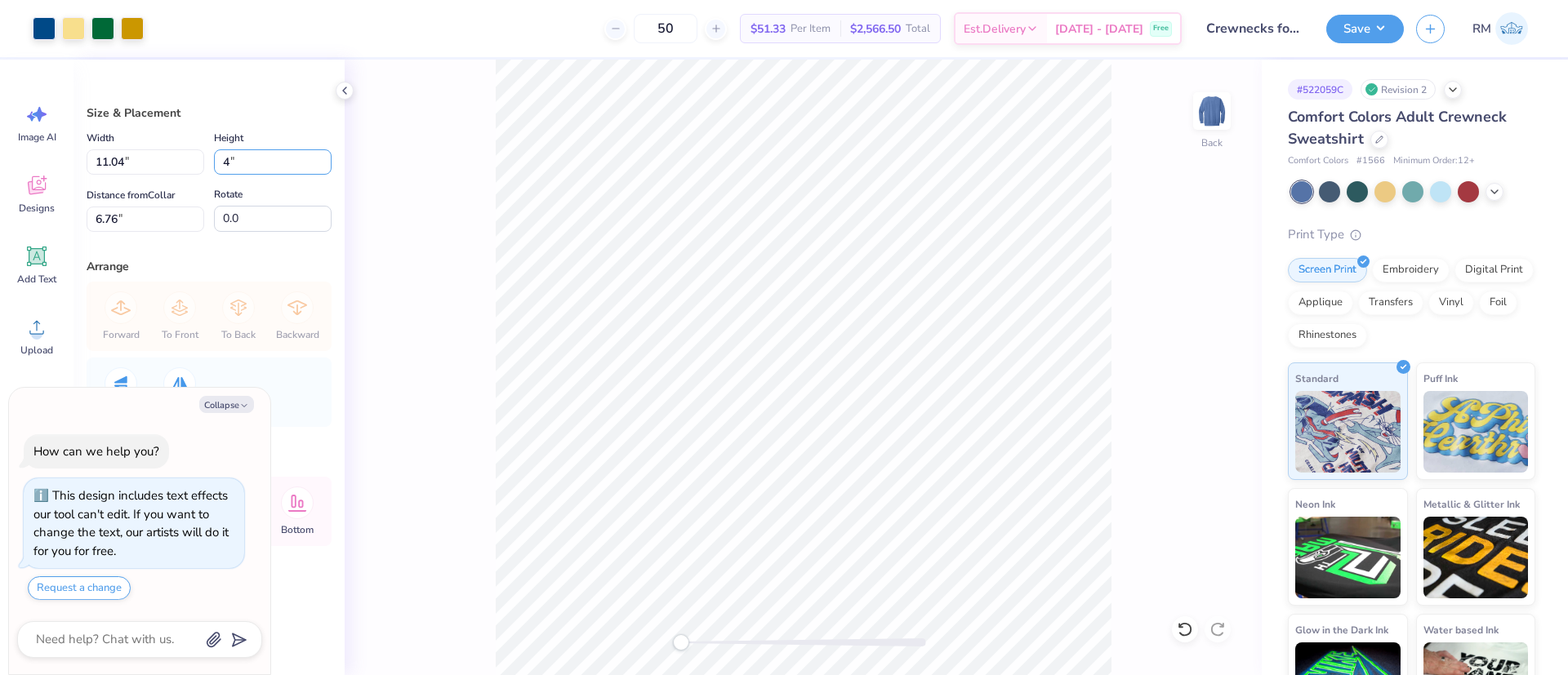
type input "4.92"
type input "4.00"
drag, startPoint x: 142, startPoint y: 221, endPoint x: 0, endPoint y: 229, distance: 142.2
click at [0, 229] on div "Art colors 50 $51.33 Per Item $2,566.50 Total Est. Delivery Oct 7 - 10 Free Des…" at bounding box center [784, 337] width 1568 height 675
type input "3"
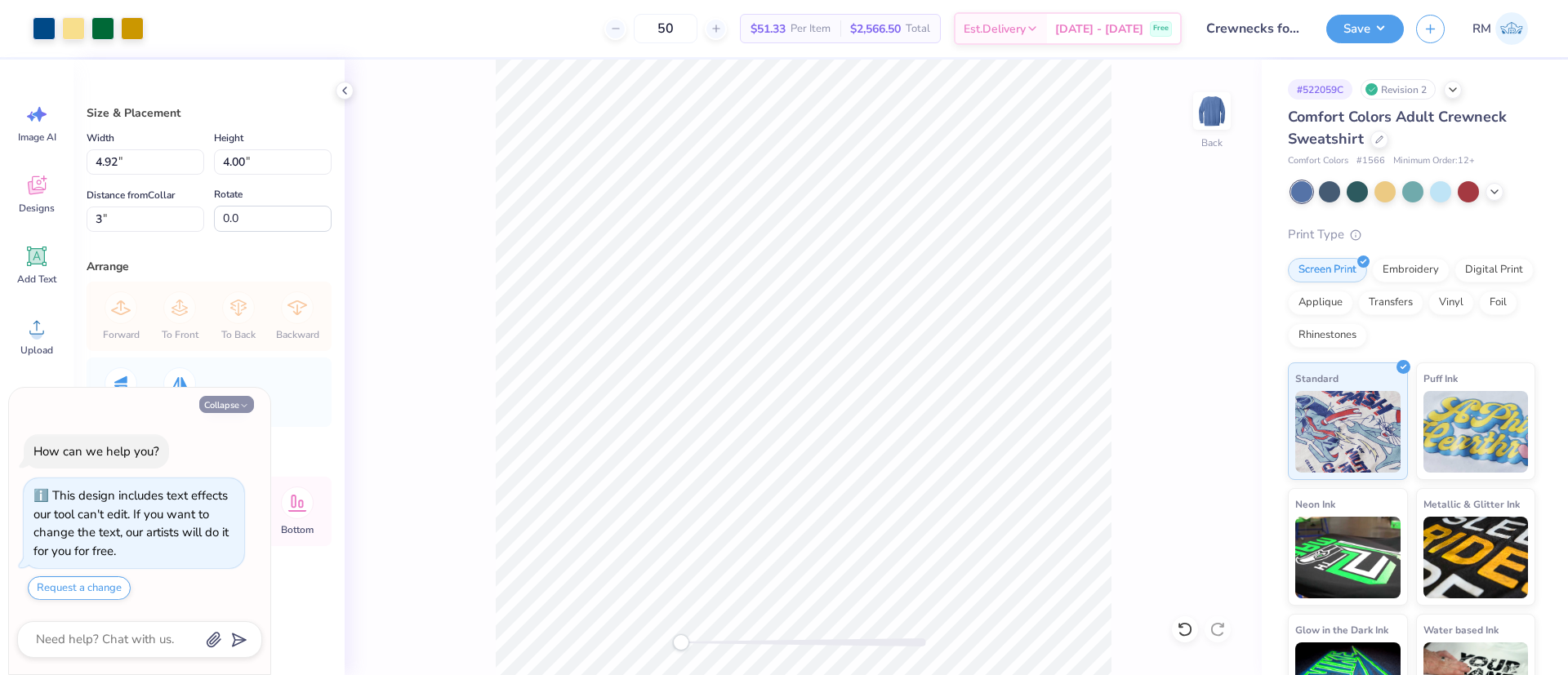
click at [210, 397] on button "Collapse" at bounding box center [226, 404] width 55 height 17
type textarea "x"
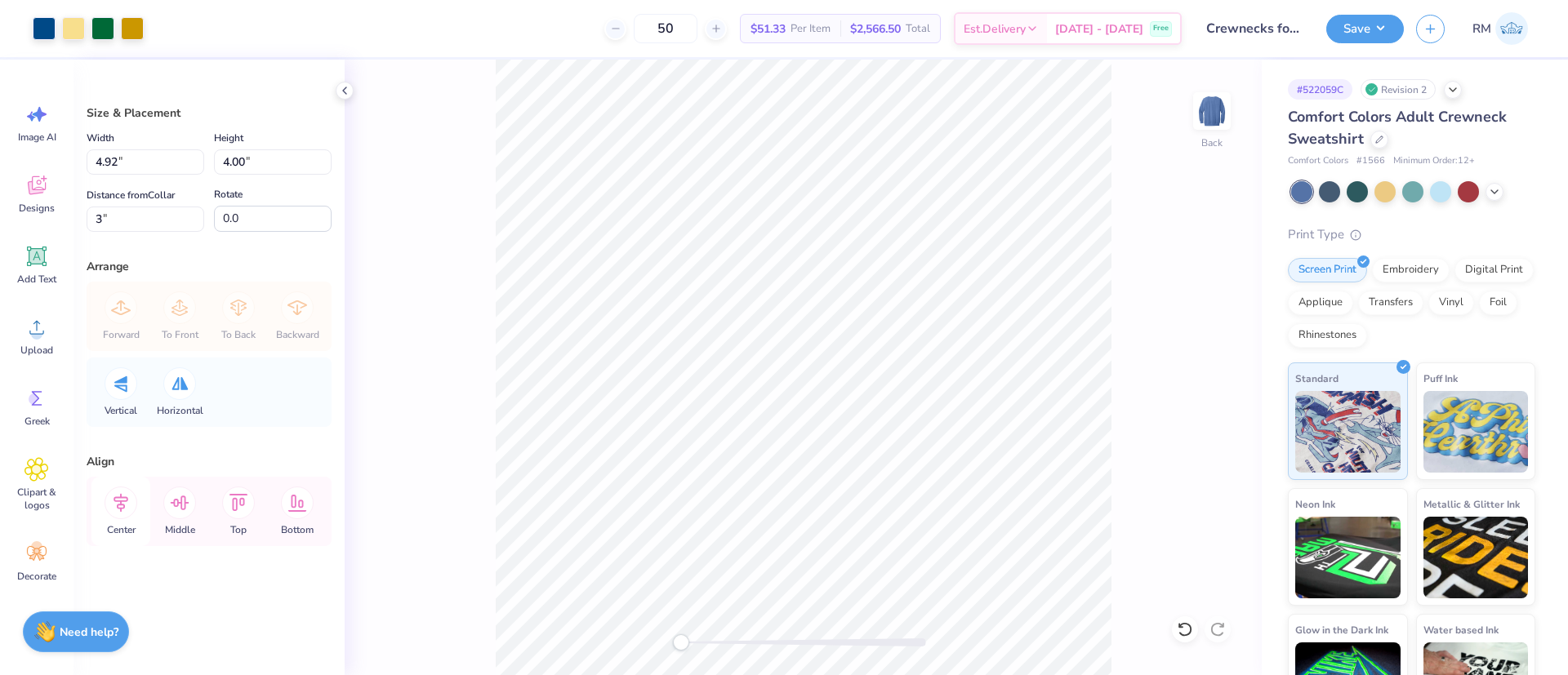
click at [122, 515] on icon at bounding box center [121, 502] width 33 height 33
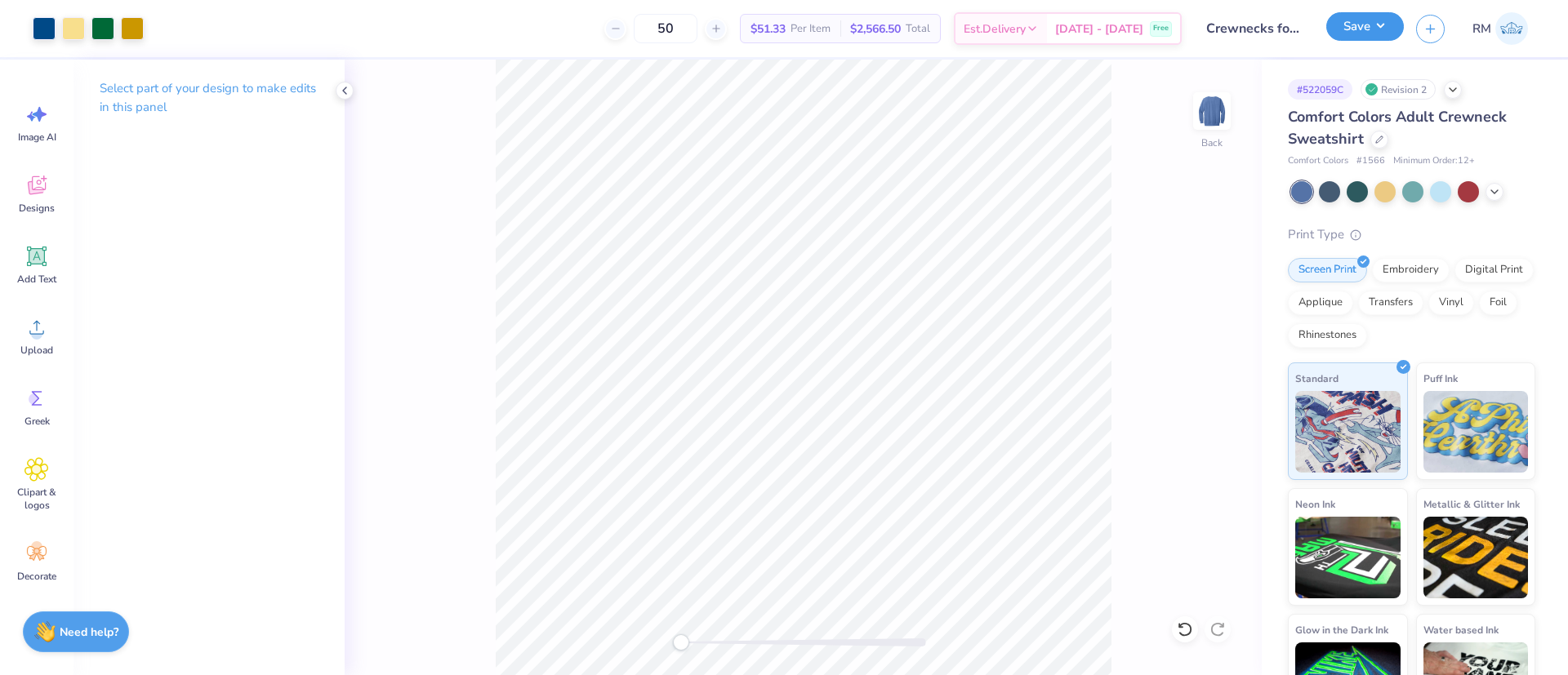
drag, startPoint x: 1361, startPoint y: 24, endPoint x: 1364, endPoint y: 40, distance: 16.3
click at [1360, 23] on button "Save" at bounding box center [1365, 27] width 78 height 29
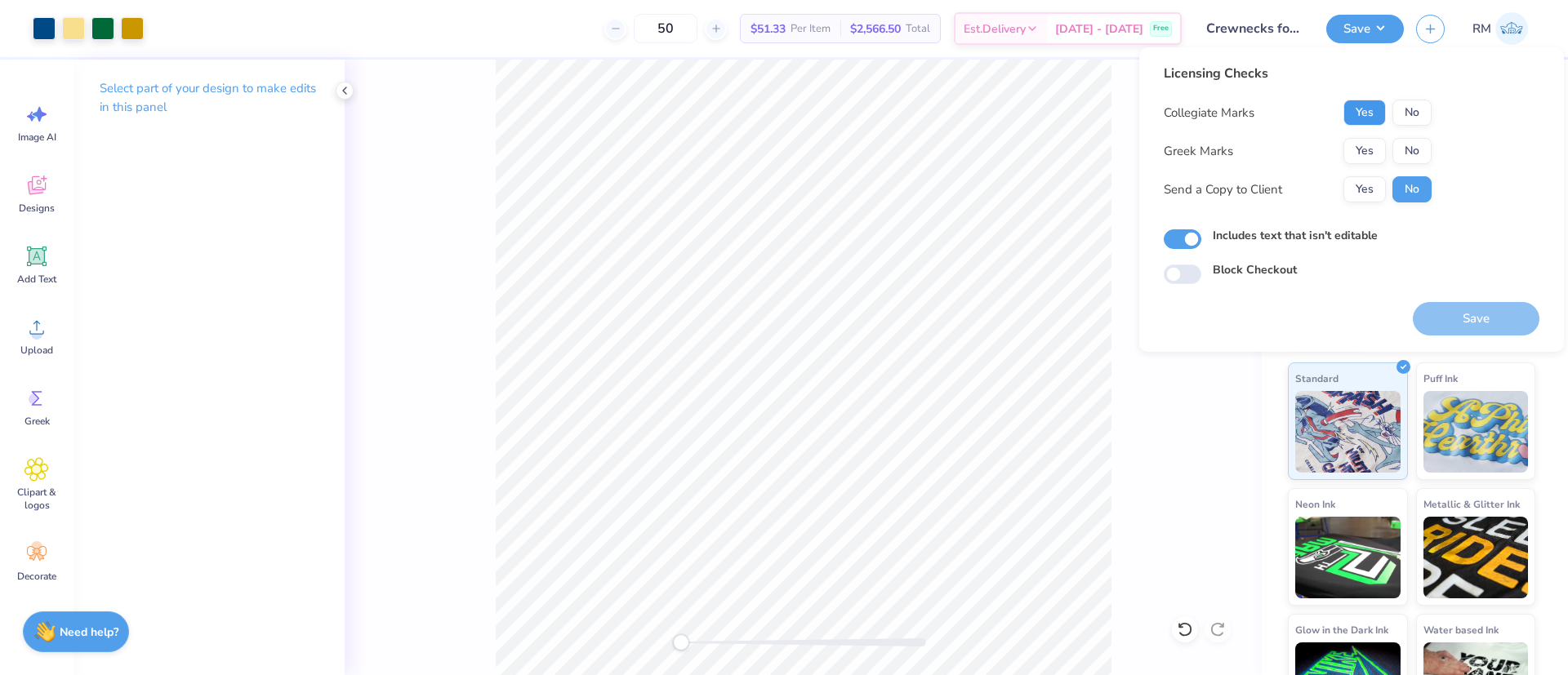
click at [1371, 115] on button "Yes" at bounding box center [1365, 112] width 42 height 26
click at [1416, 153] on button "No" at bounding box center [1412, 151] width 39 height 26
click at [1448, 305] on button "Save" at bounding box center [1476, 319] width 126 height 34
